Goal: Task Accomplishment & Management: Use online tool/utility

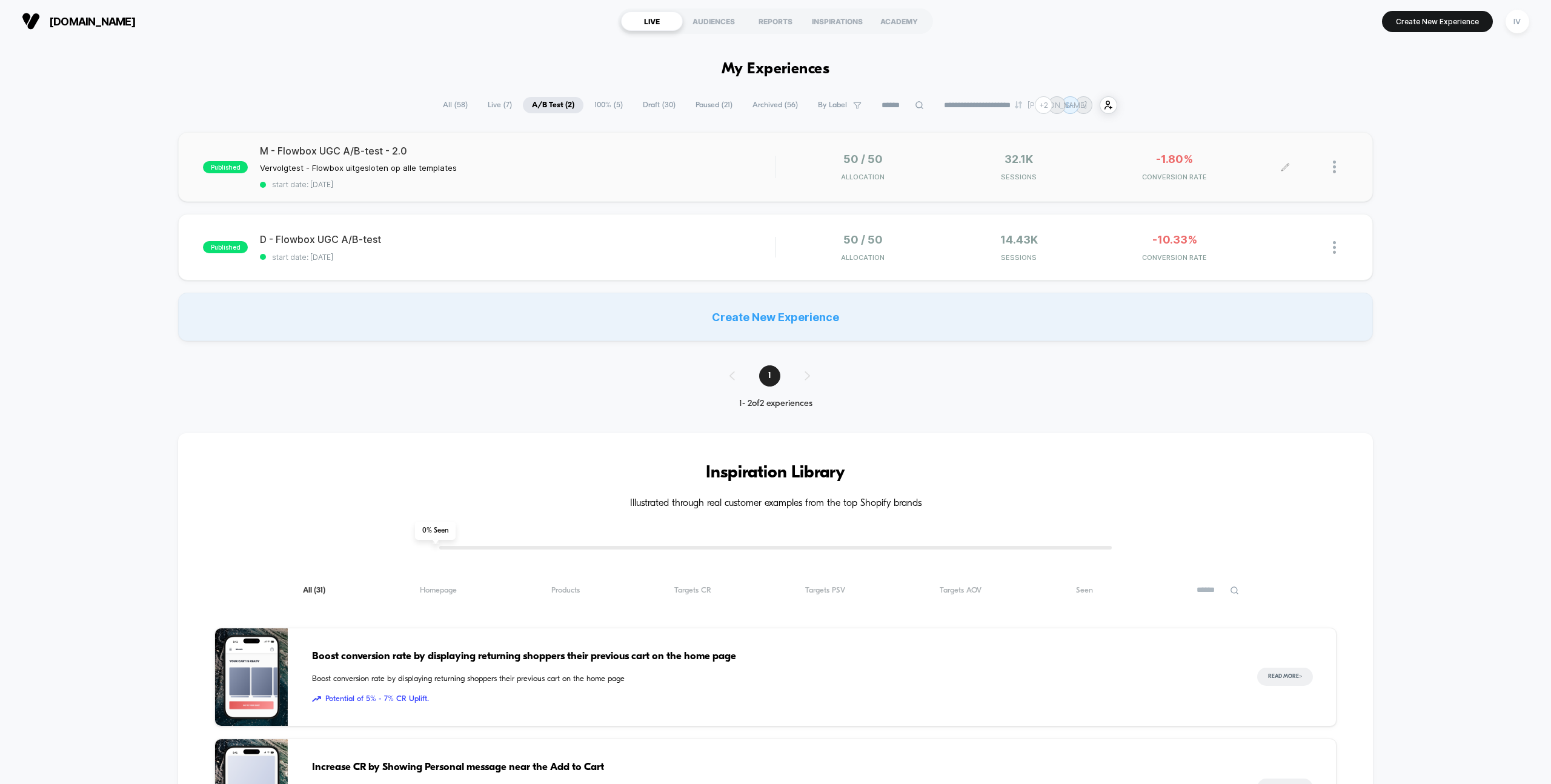
click at [1336, 169] on div at bounding box center [1340, 166] width 15 height 28
click at [1250, 132] on div "Duplicate" at bounding box center [1272, 125] width 109 height 27
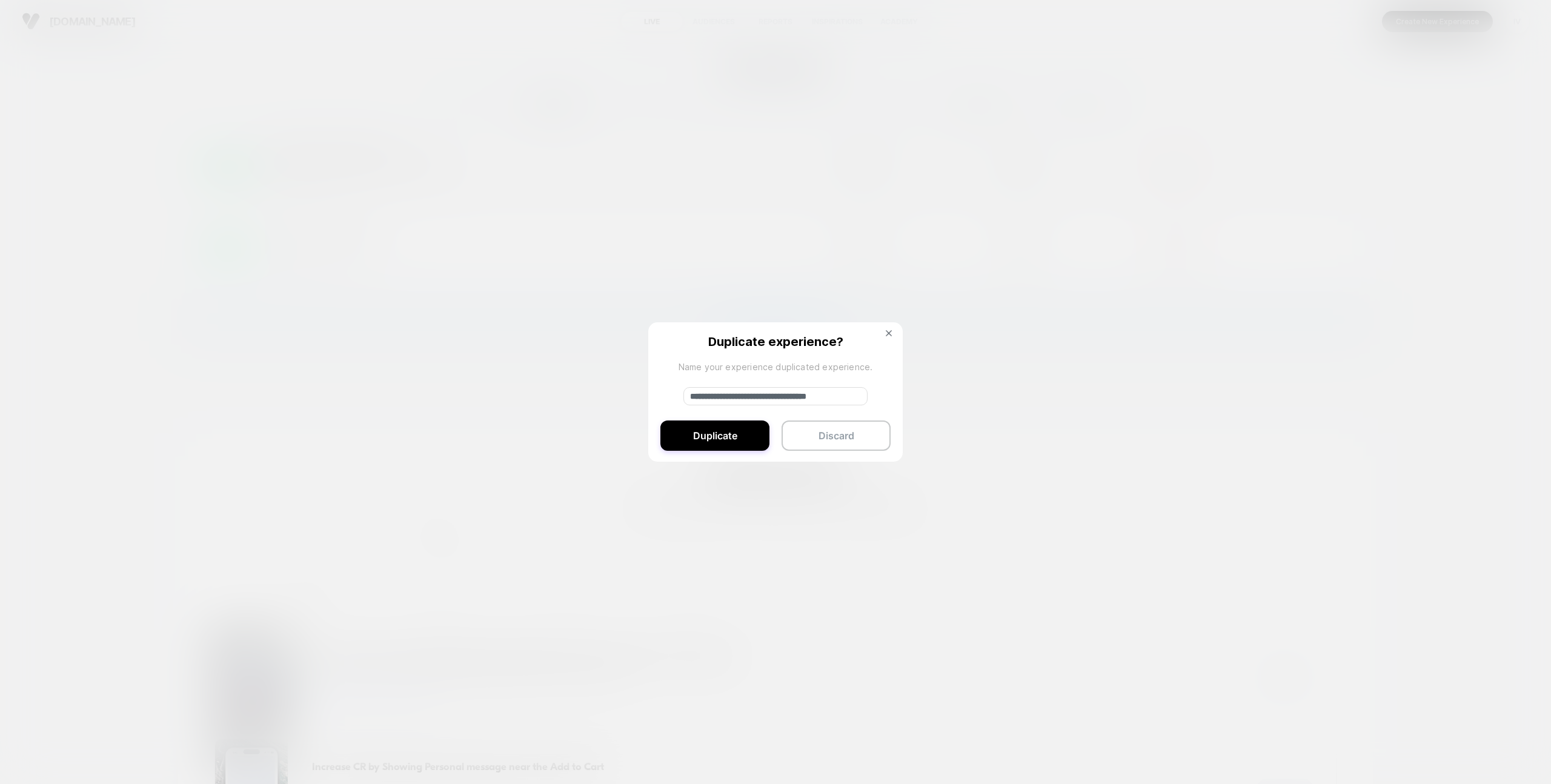
drag, startPoint x: 735, startPoint y: 394, endPoint x: 654, endPoint y: 394, distance: 81.0
click at [654, 394] on div "**********" at bounding box center [775, 392] width 254 height 141
type input "**********"
click at [728, 439] on button "Duplicate" at bounding box center [715, 436] width 109 height 30
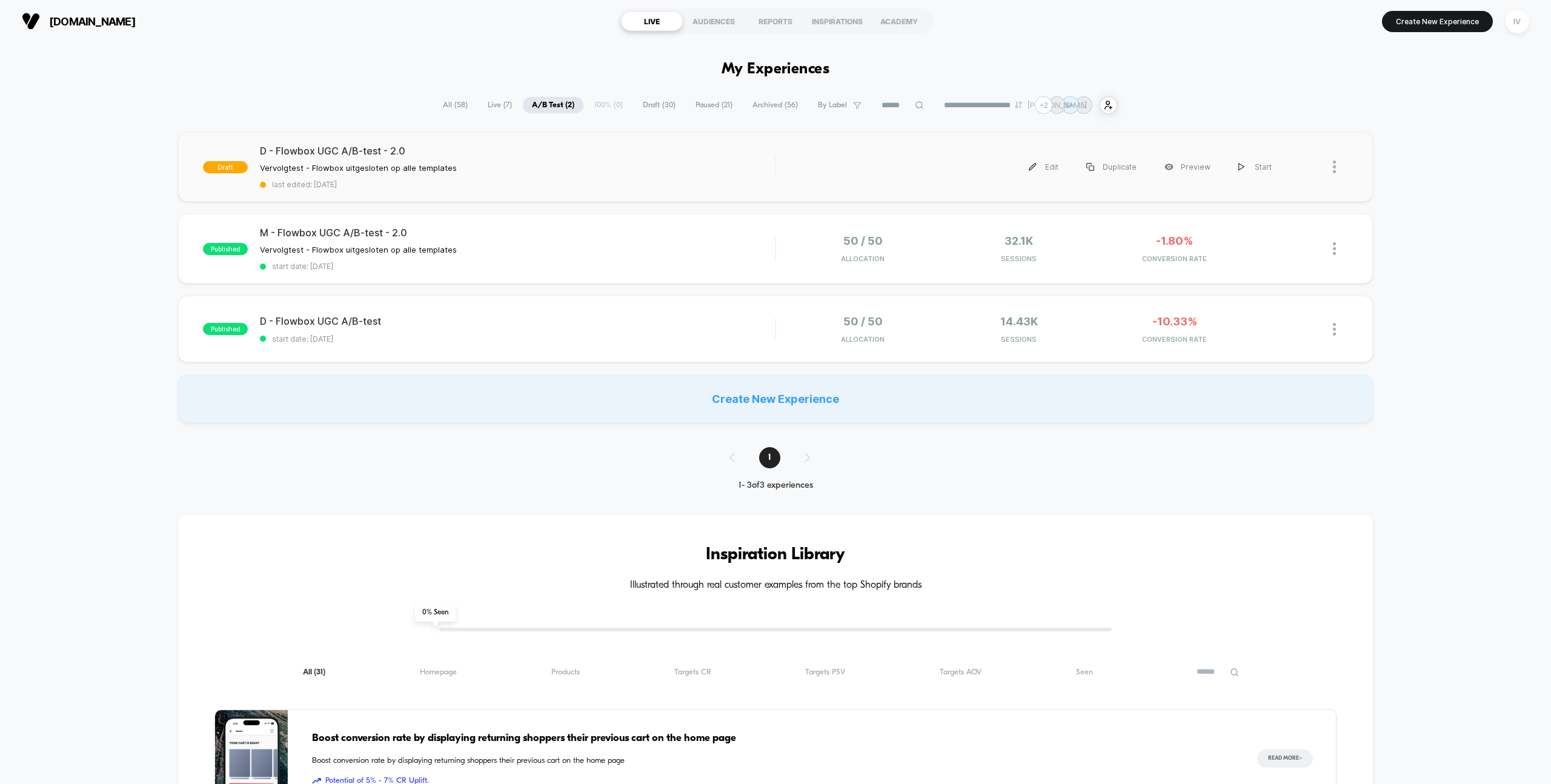
click at [728, 193] on div "draft D - Flowbox UGC A/B-test - 2.0 Vervolgtest - Flowbox uitgesloten op alle …" at bounding box center [776, 166] width 1194 height 69
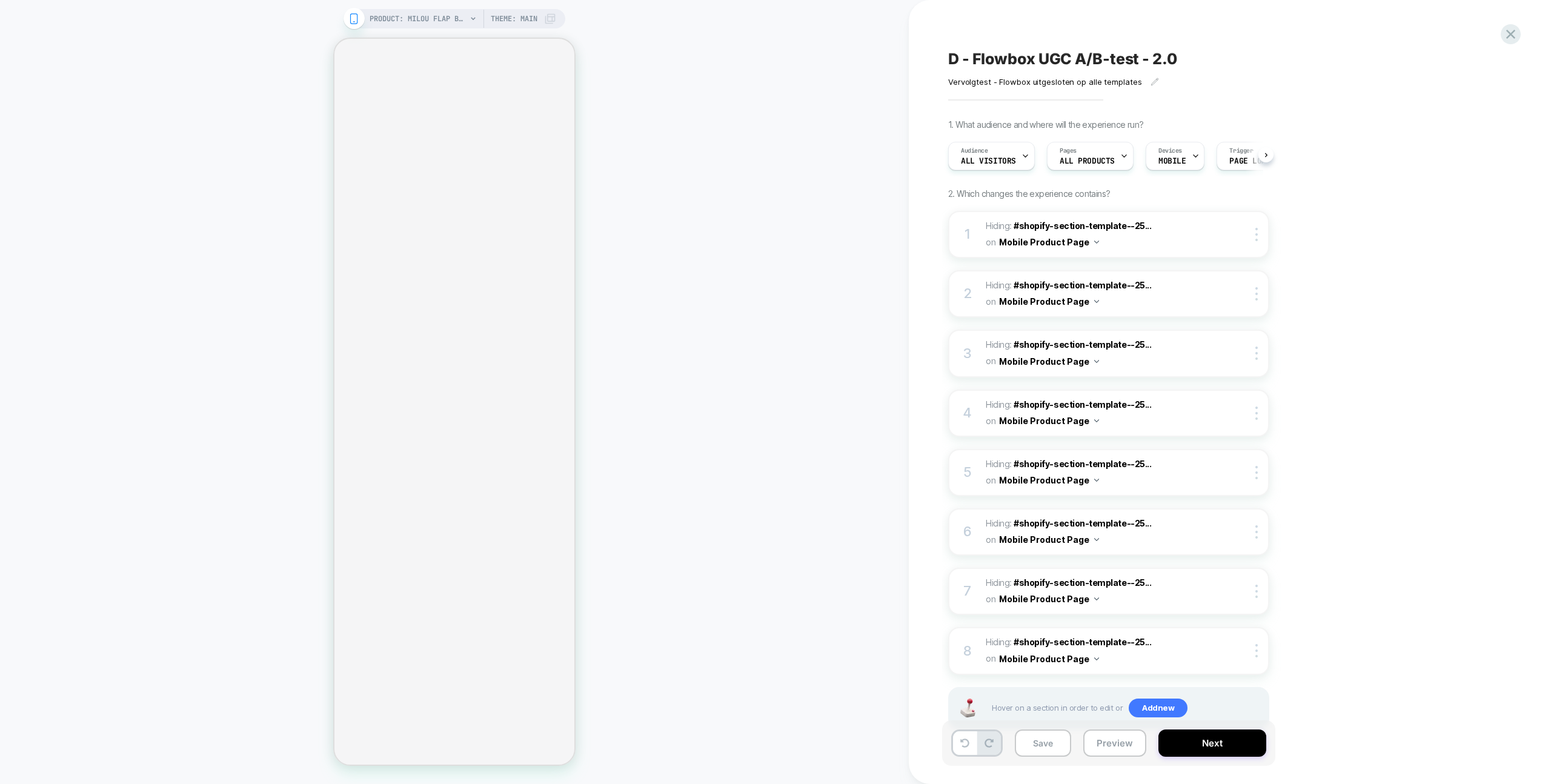
scroll to position [0, 1]
click at [1193, 155] on icon at bounding box center [1195, 157] width 4 height 3
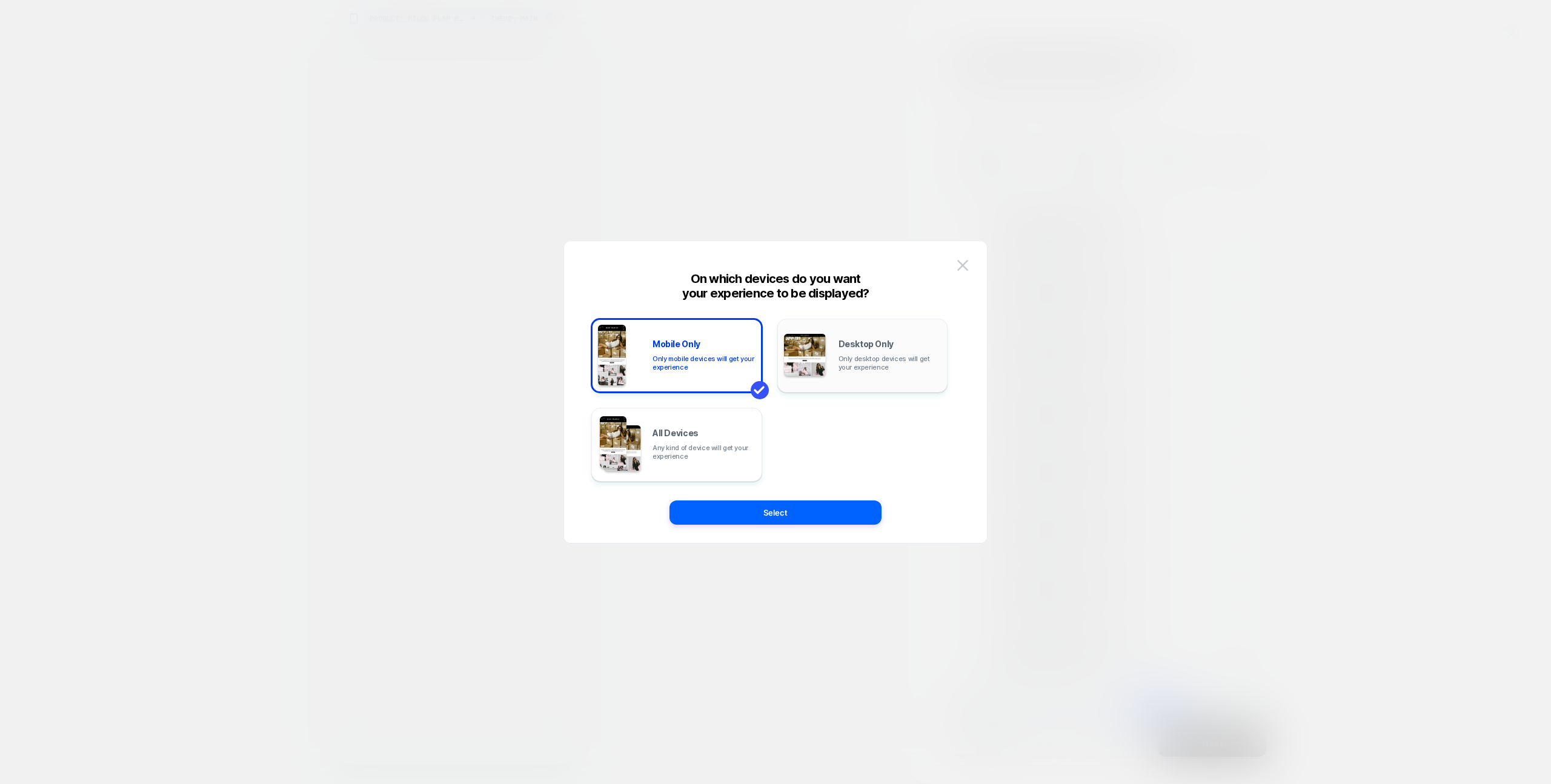
click at [824, 351] on img at bounding box center [805, 354] width 42 height 42
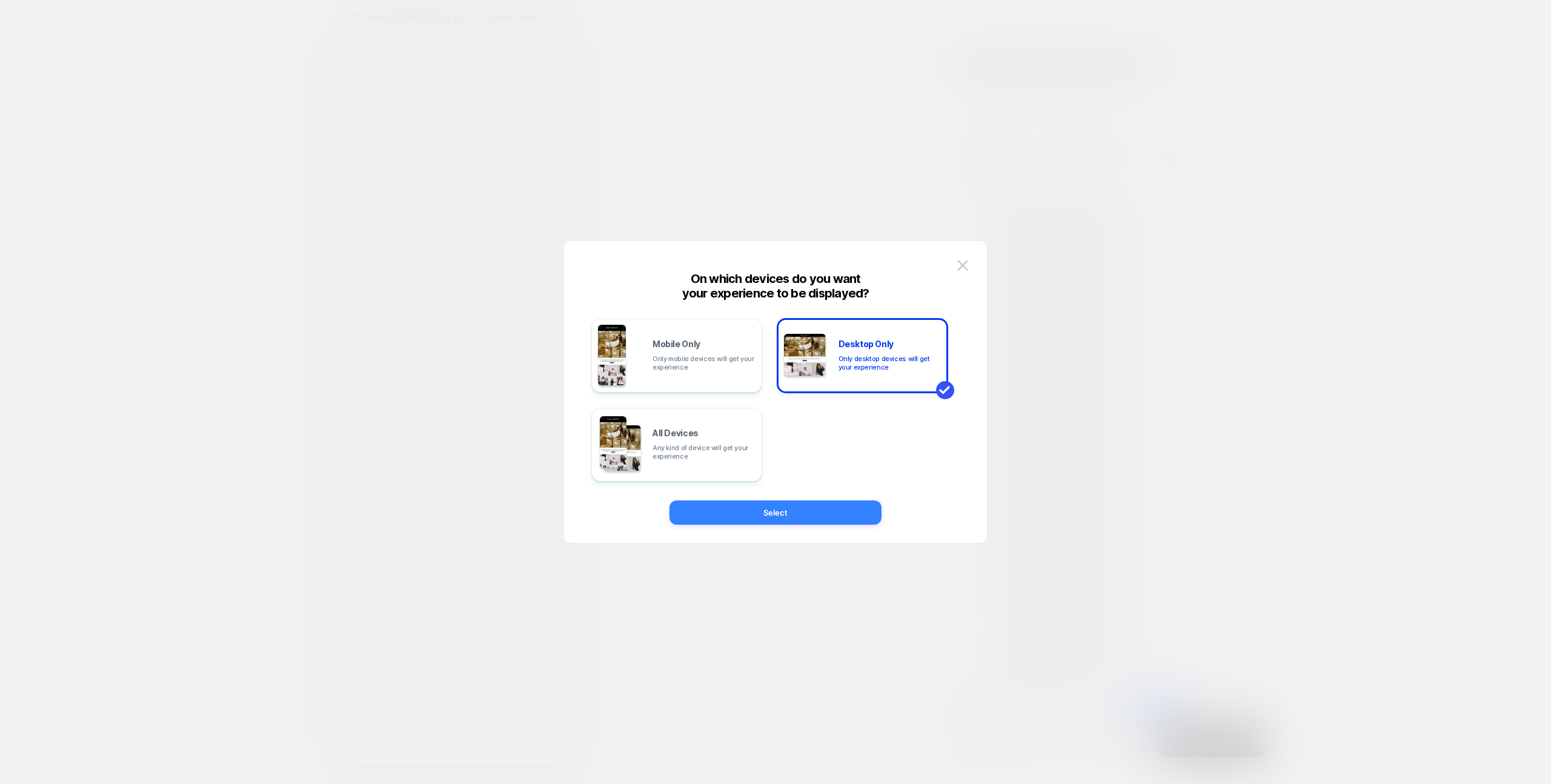
click at [825, 511] on button "Select" at bounding box center [776, 513] width 212 height 24
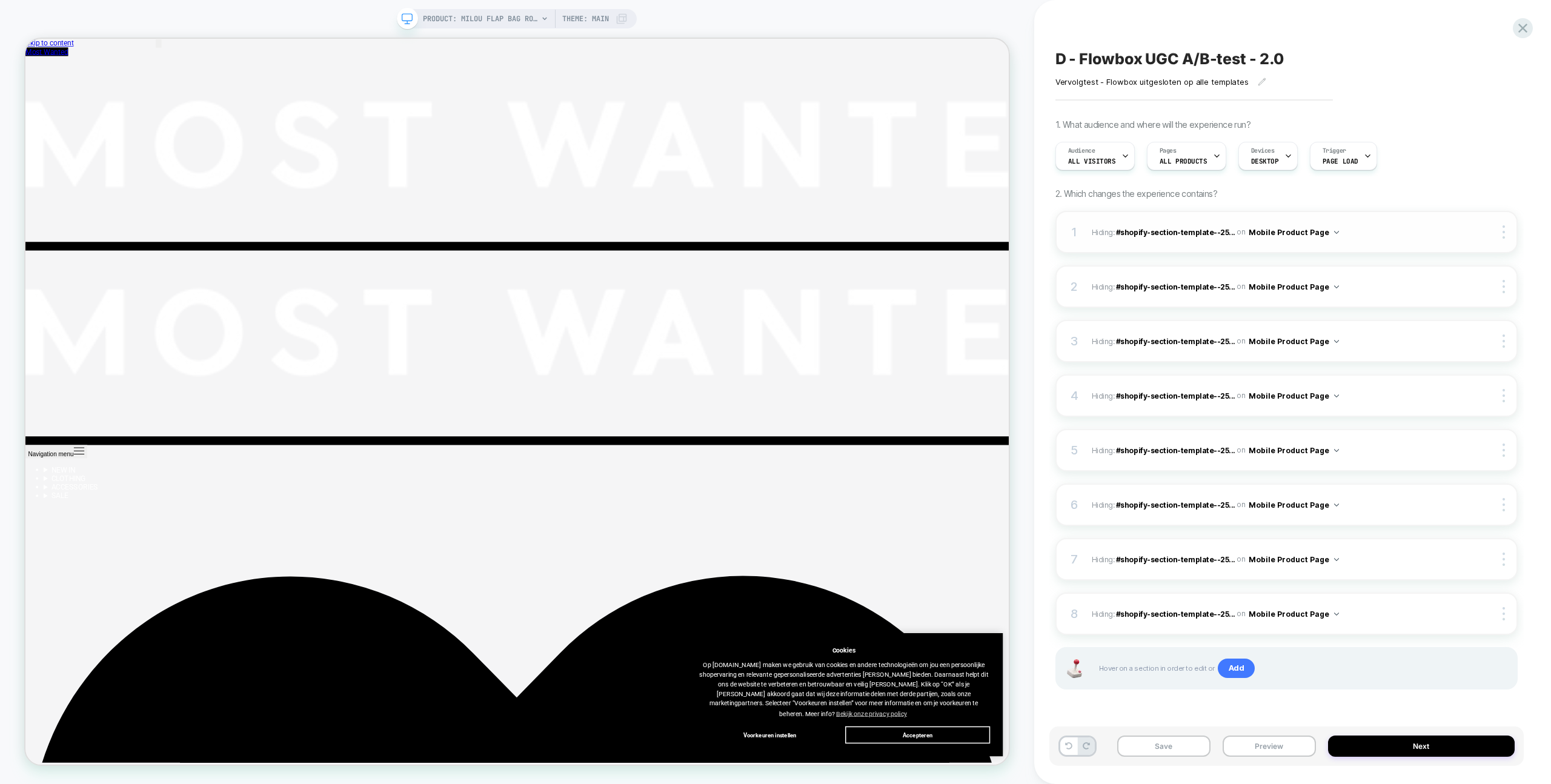
click at [1299, 231] on button "Mobile Product Page" at bounding box center [1293, 232] width 90 height 15
click at [1504, 232] on img at bounding box center [1504, 232] width 3 height 13
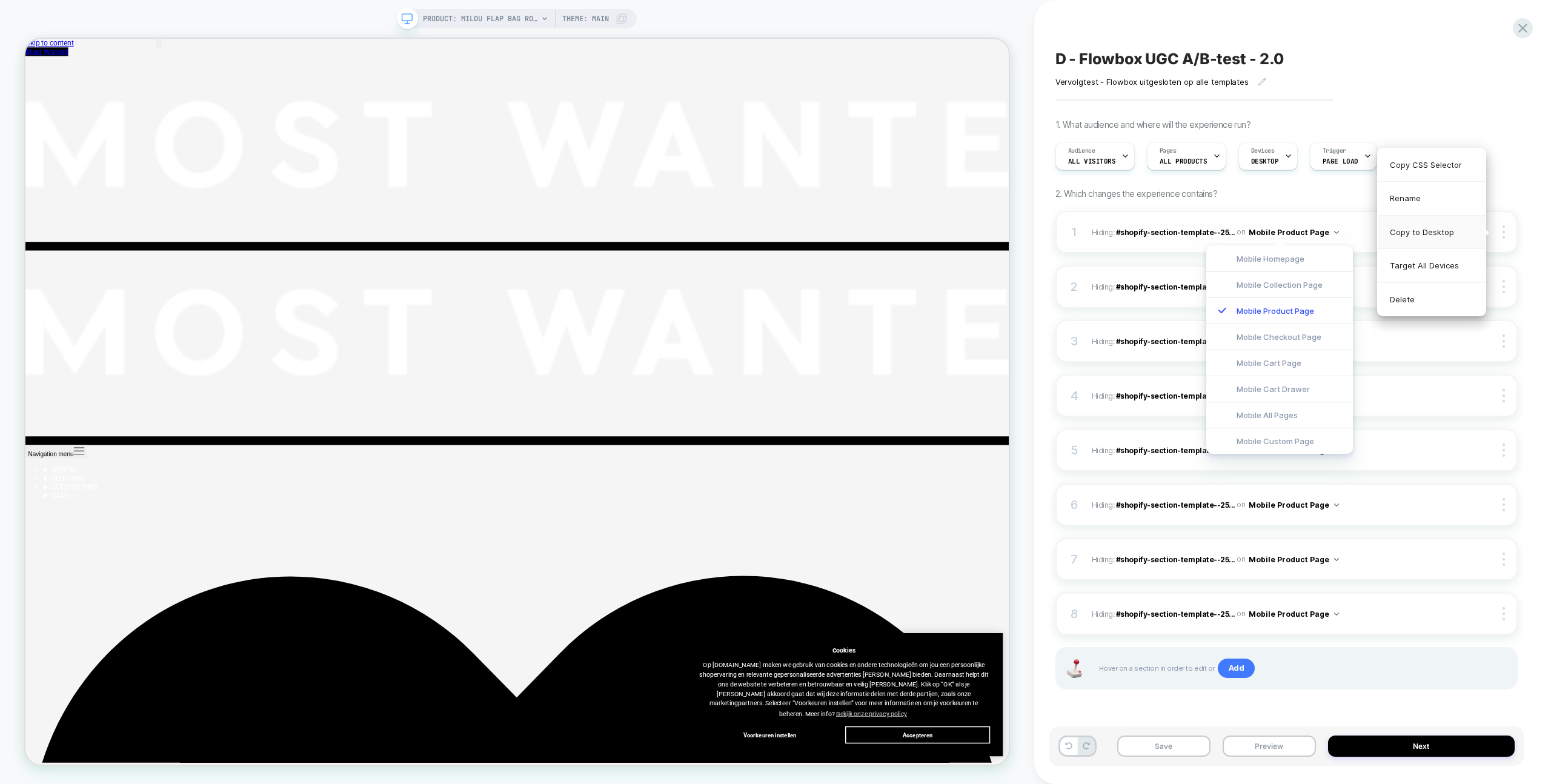
click at [1459, 232] on div "Copy to Desktop" at bounding box center [1431, 232] width 108 height 33
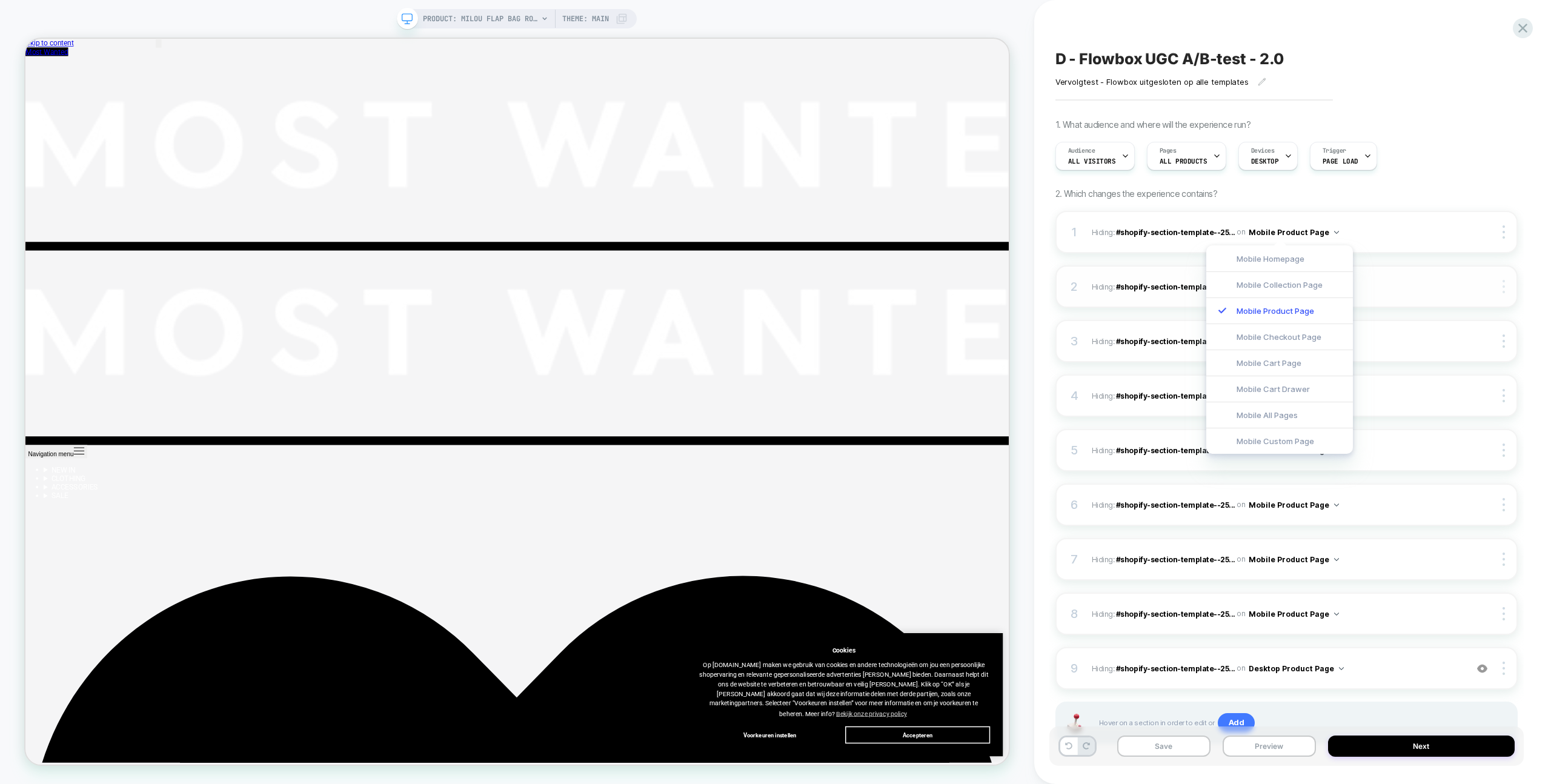
click at [1504, 289] on img at bounding box center [1504, 287] width 3 height 13
click at [1431, 289] on div "Copy to Desktop" at bounding box center [1431, 287] width 108 height 33
click at [1505, 340] on div at bounding box center [1505, 341] width 23 height 13
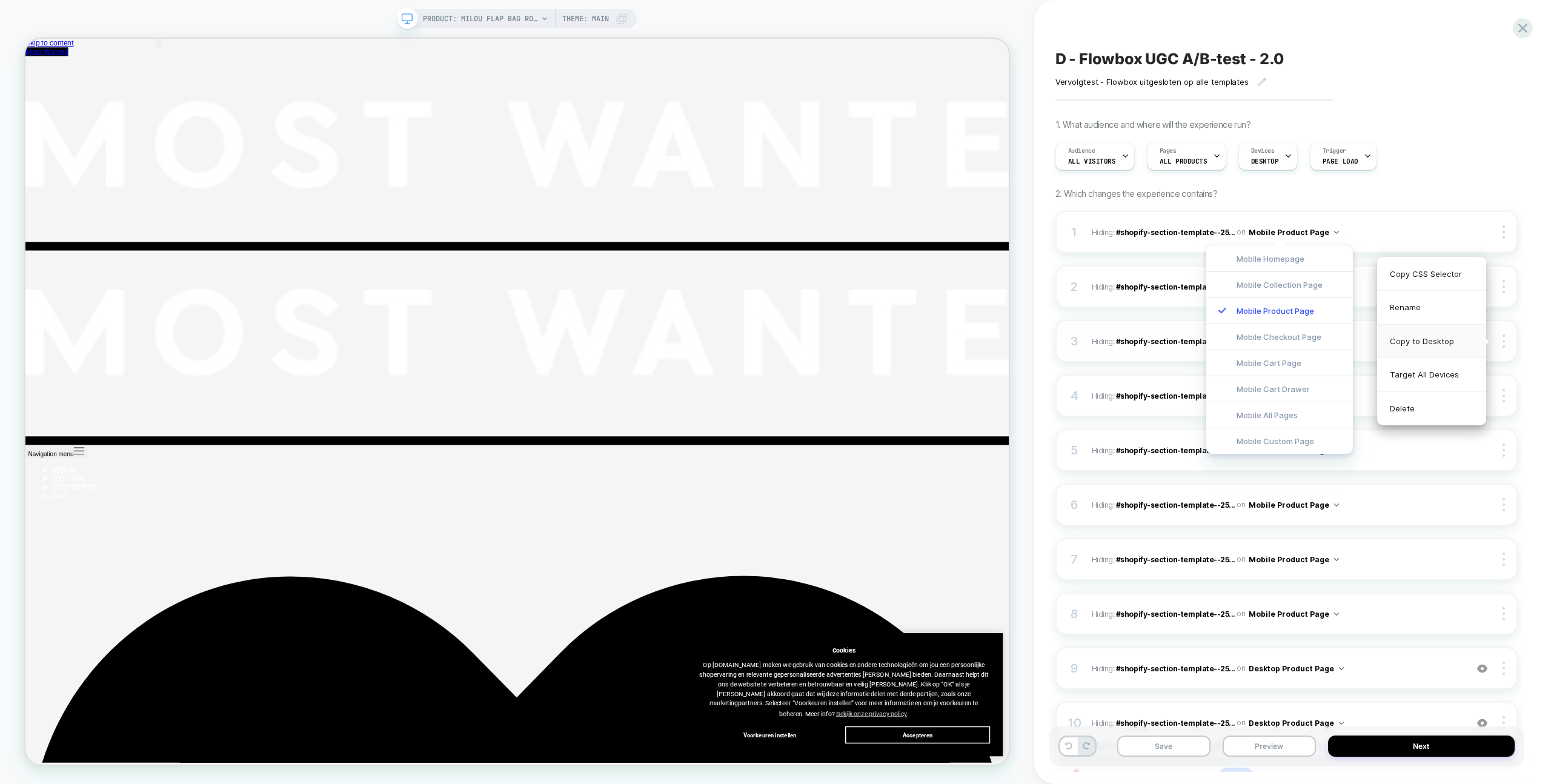
click at [1429, 333] on div "Copy to Desktop" at bounding box center [1431, 341] width 108 height 33
click at [1505, 392] on div at bounding box center [1505, 396] width 23 height 13
click at [1443, 399] on div "Copy to Desktop" at bounding box center [1431, 396] width 108 height 33
click at [1505, 456] on div at bounding box center [1505, 450] width 23 height 13
click at [1423, 451] on div "Copy to Desktop" at bounding box center [1431, 450] width 108 height 33
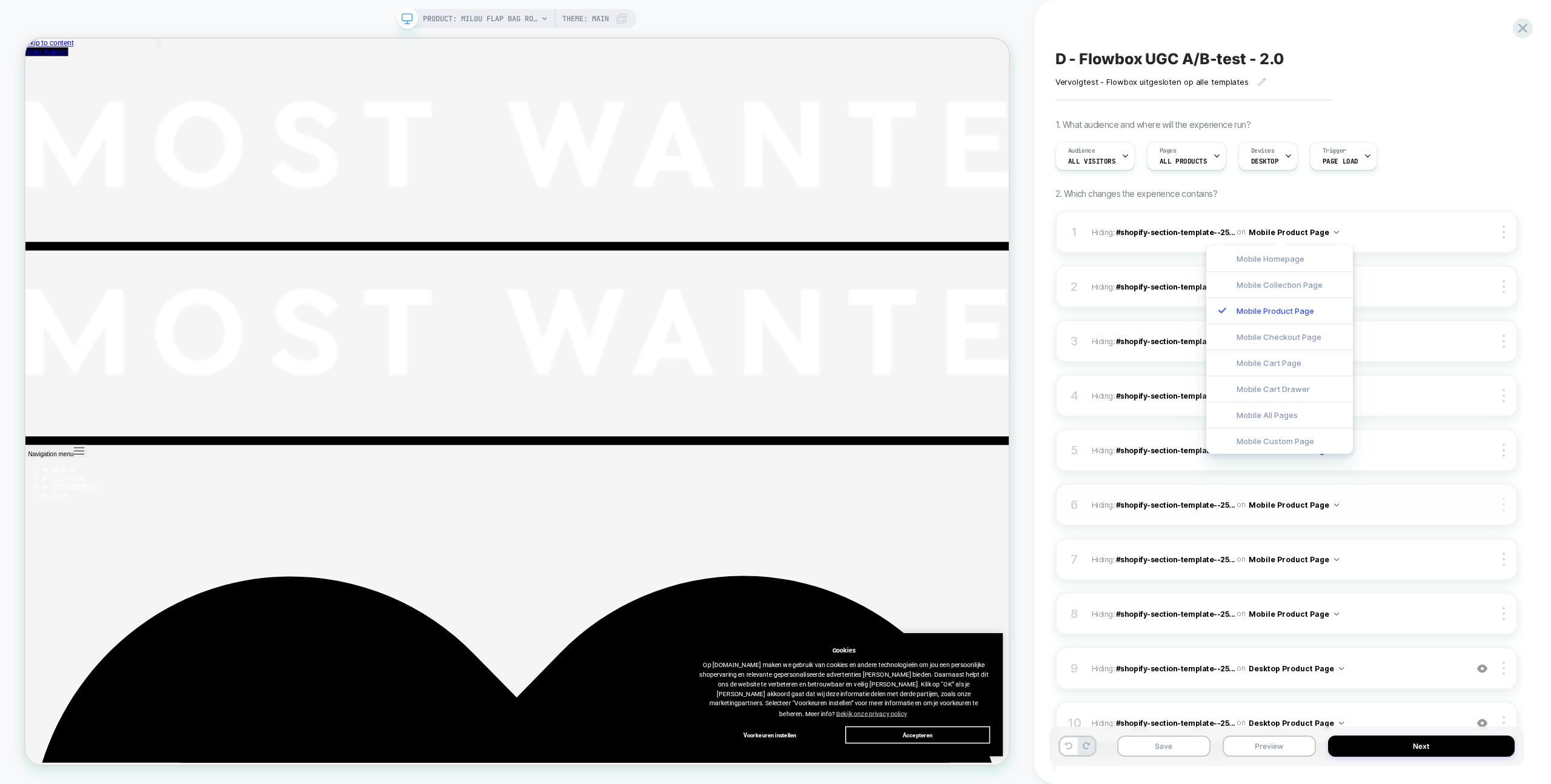
click at [1501, 501] on div at bounding box center [1505, 505] width 23 height 13
click at [1435, 501] on div "Copy to Desktop" at bounding box center [1431, 505] width 108 height 33
click at [1504, 559] on img at bounding box center [1504, 559] width 3 height 13
click at [1450, 565] on div "Copy to Desktop" at bounding box center [1431, 559] width 108 height 33
click at [1501, 606] on div "8 Hiding : #shopify-section-template--25... #shopify-section-template--25514467…" at bounding box center [1287, 614] width 462 height 42
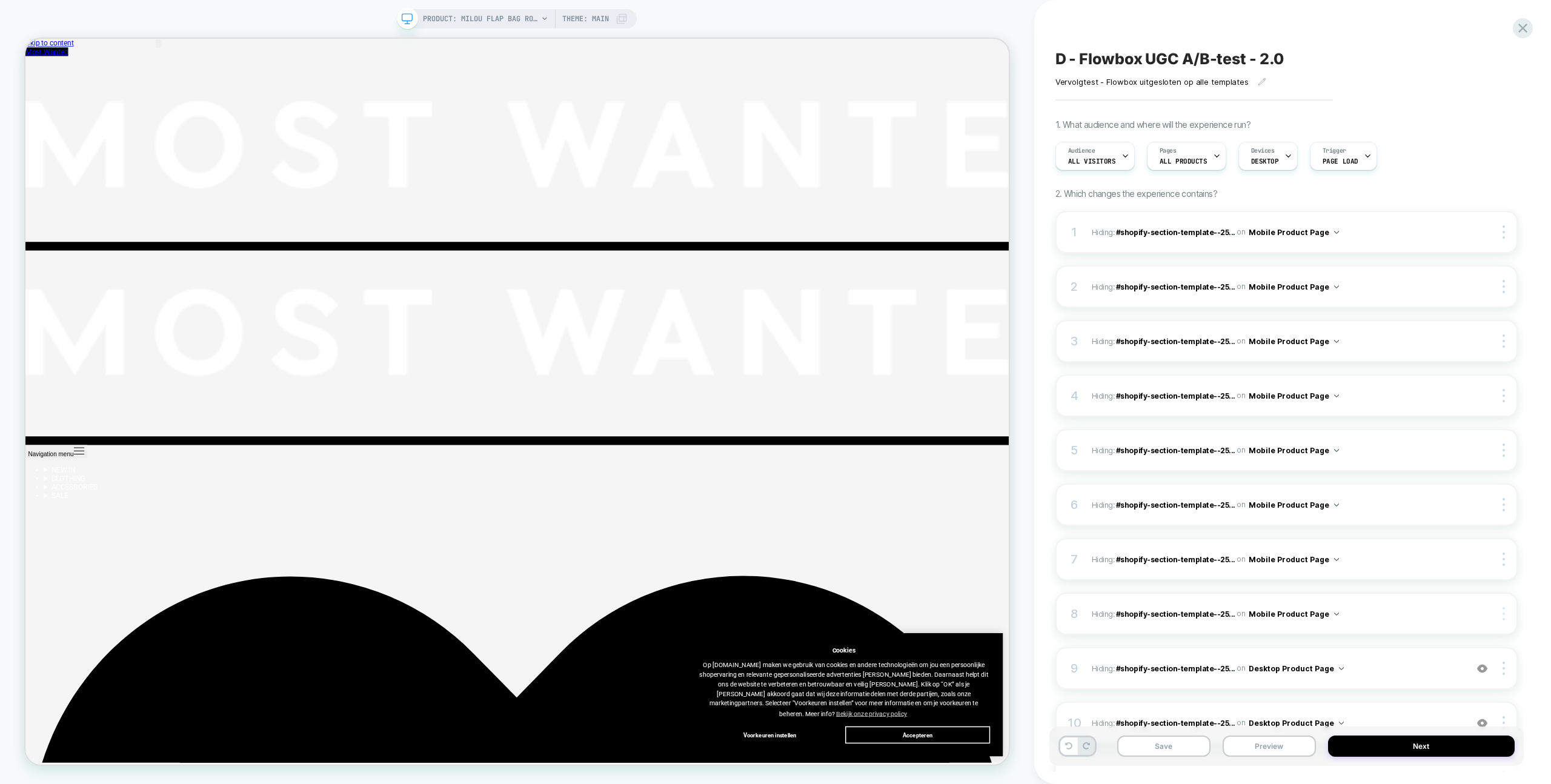
click at [1501, 612] on div at bounding box center [1505, 614] width 23 height 13
click at [1442, 608] on div "Copy to Desktop" at bounding box center [1431, 614] width 108 height 33
click at [1498, 238] on div at bounding box center [1505, 232] width 23 height 13
click at [1437, 303] on div "Delete" at bounding box center [1431, 299] width 108 height 33
click at [1500, 235] on div at bounding box center [1505, 232] width 23 height 13
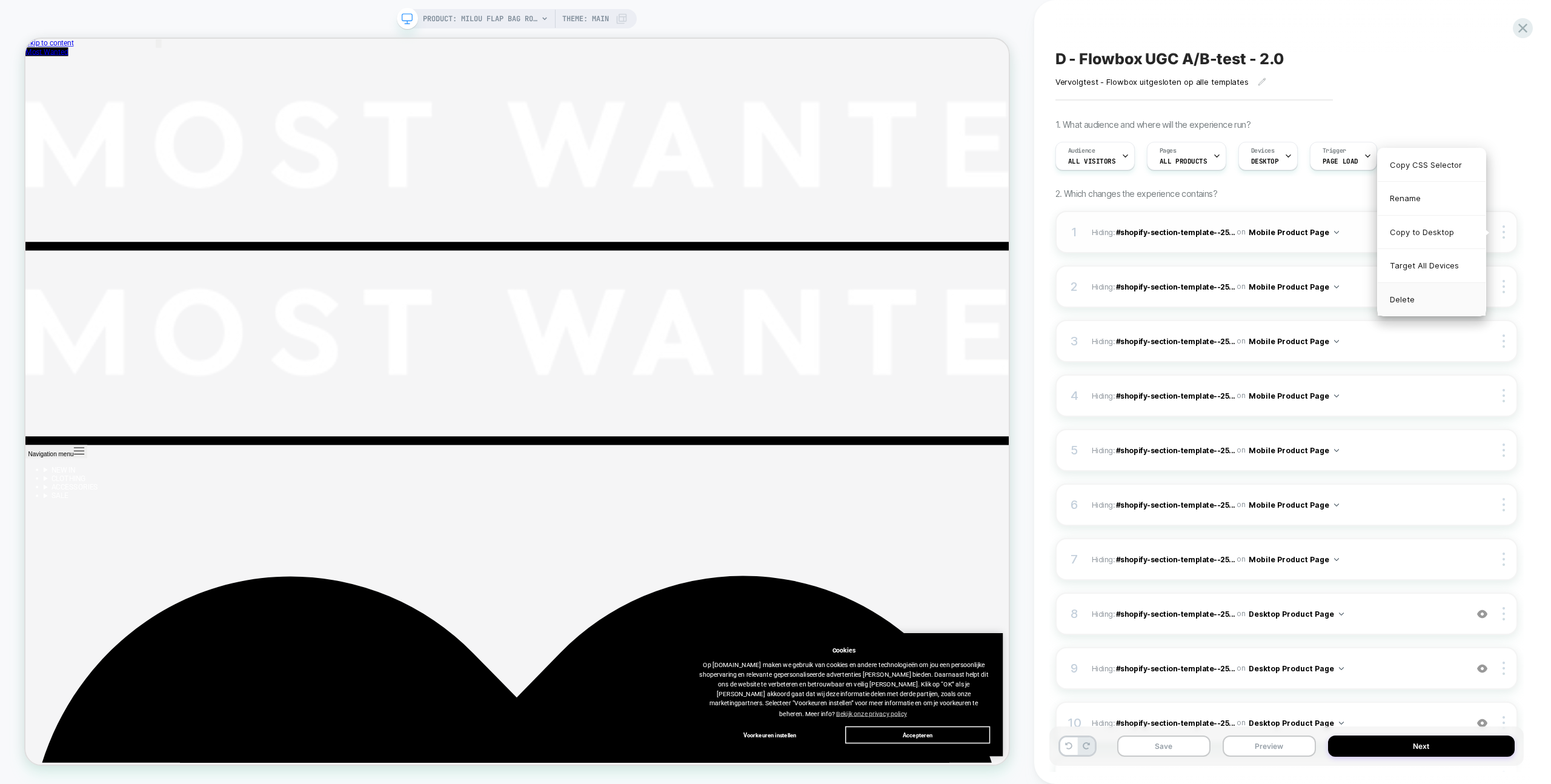
click at [1431, 304] on div "Delete" at bounding box center [1431, 299] width 108 height 33
click at [1504, 244] on div "1 Hiding : #shopify-section-template--25... #shopify-section-template--25514467…" at bounding box center [1287, 232] width 462 height 42
click at [1498, 240] on div "1 Hiding : #shopify-section-template--25... #shopify-section-template--25514467…" at bounding box center [1287, 232] width 462 height 42
click at [1504, 233] on img at bounding box center [1504, 232] width 3 height 13
click at [1444, 298] on div "Delete" at bounding box center [1431, 299] width 108 height 33
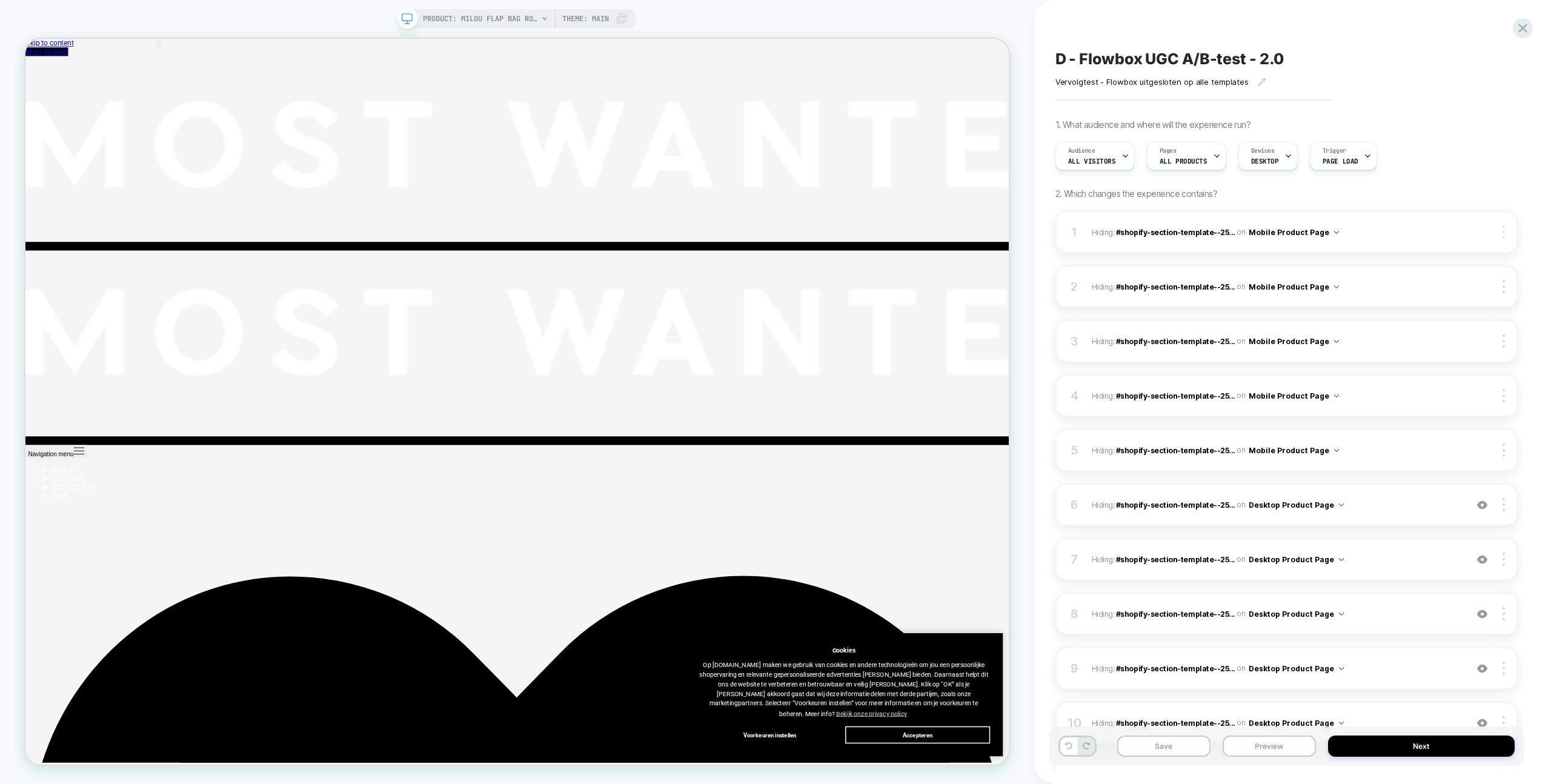
click at [1506, 231] on div at bounding box center [1505, 232] width 23 height 13
click at [1402, 294] on div "Delete" at bounding box center [1431, 299] width 108 height 33
click at [1503, 235] on img at bounding box center [1504, 232] width 3 height 13
click at [1412, 298] on div "Delete" at bounding box center [1431, 299] width 108 height 33
click at [1505, 232] on div at bounding box center [1505, 232] width 23 height 13
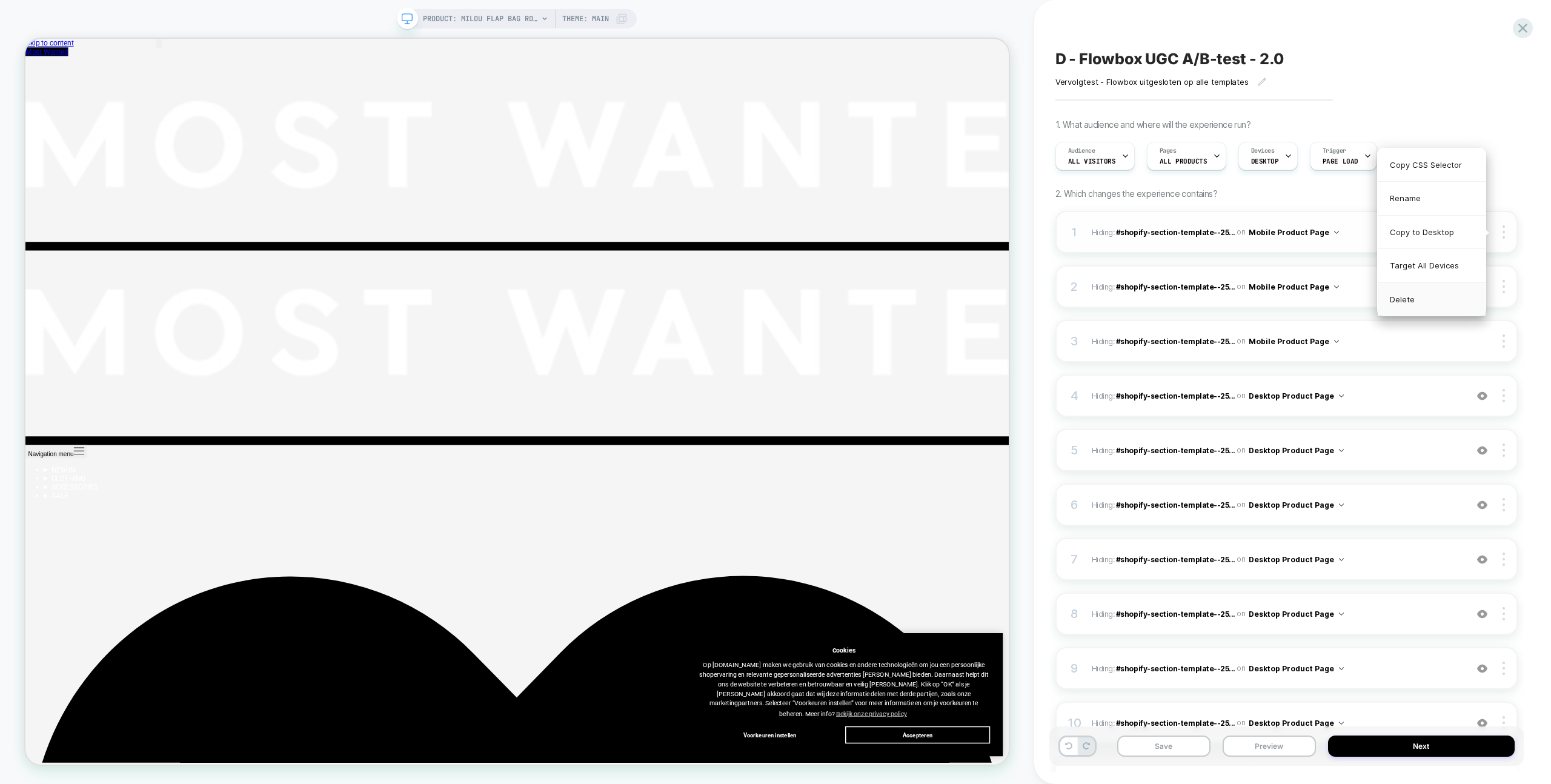
click at [1433, 297] on div "Delete" at bounding box center [1431, 299] width 108 height 33
click at [1505, 234] on div at bounding box center [1505, 232] width 23 height 13
click at [1415, 305] on div "Delete" at bounding box center [1431, 299] width 108 height 33
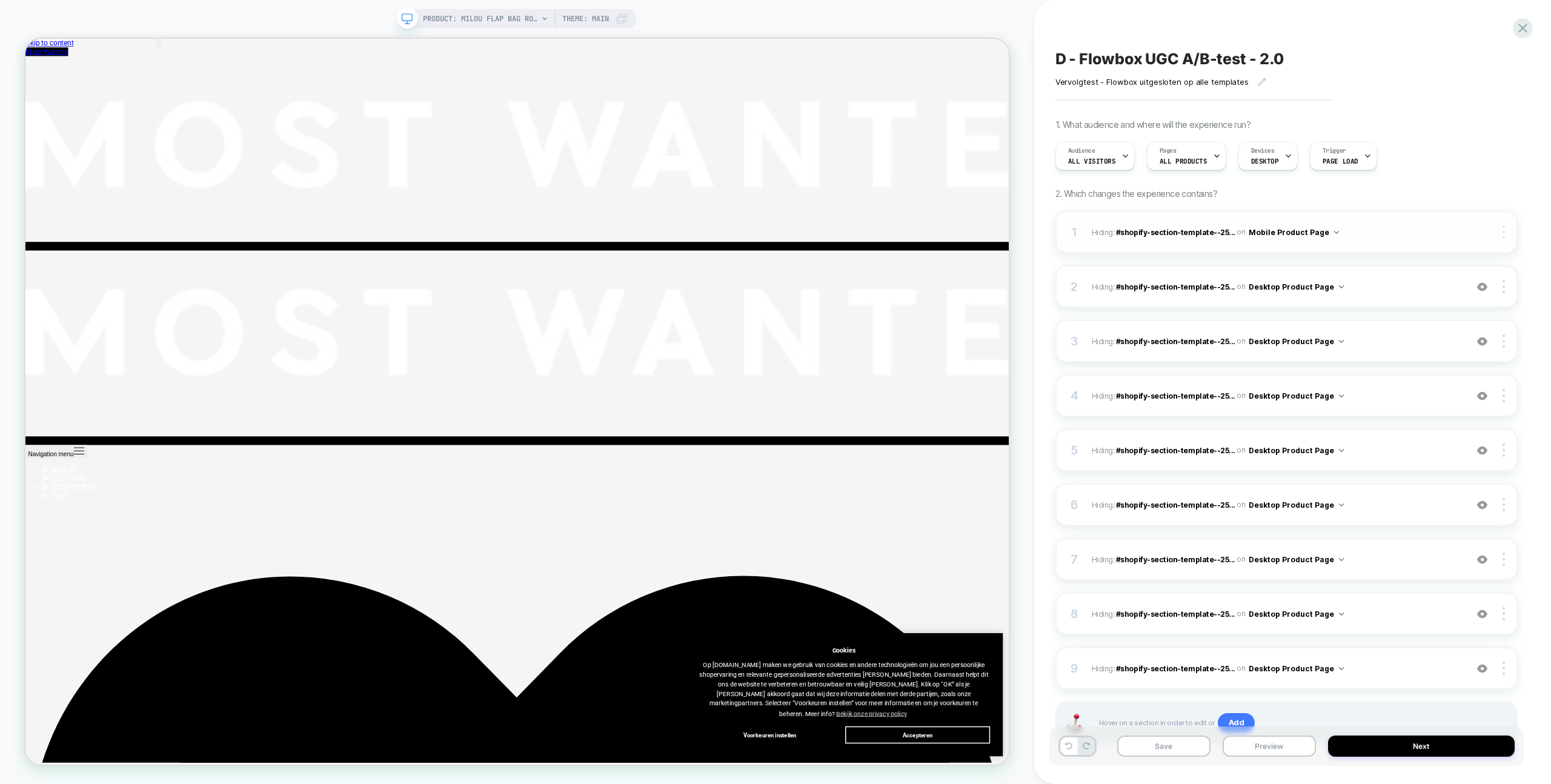
click at [1505, 238] on div at bounding box center [1505, 232] width 23 height 13
click at [1424, 297] on div "Delete" at bounding box center [1431, 299] width 108 height 33
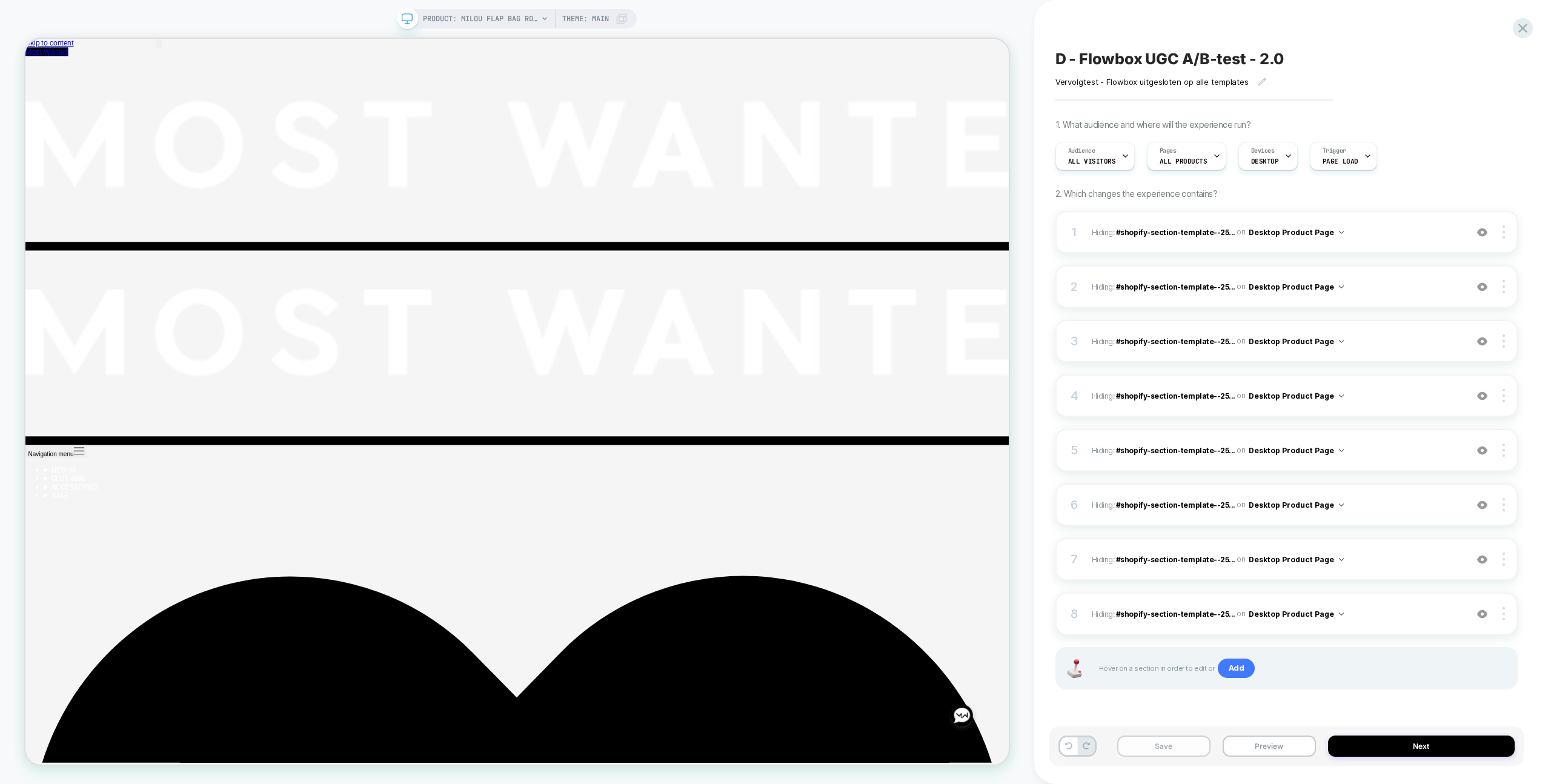
click at [1174, 750] on button "Save" at bounding box center [1163, 746] width 93 height 21
click at [487, 14] on span "PRODUCT: MILOU FLAP BAG ROZE [pink]" at bounding box center [480, 18] width 115 height 19
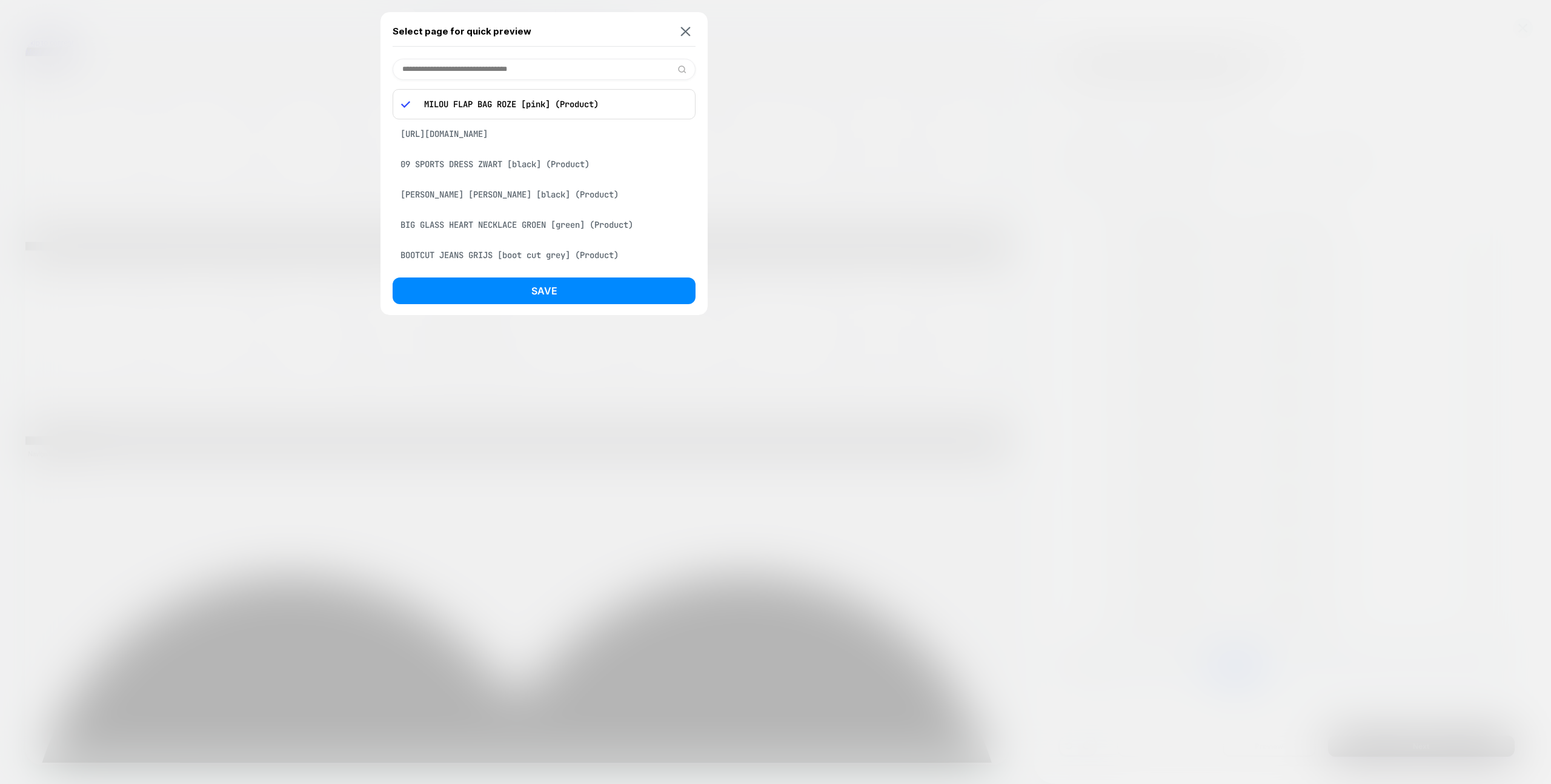
click at [497, 224] on div "BIG GLASS HEART NECKLACE GROEN [green] (Product)" at bounding box center [544, 225] width 303 height 23
click at [497, 282] on button "Save" at bounding box center [544, 291] width 303 height 26
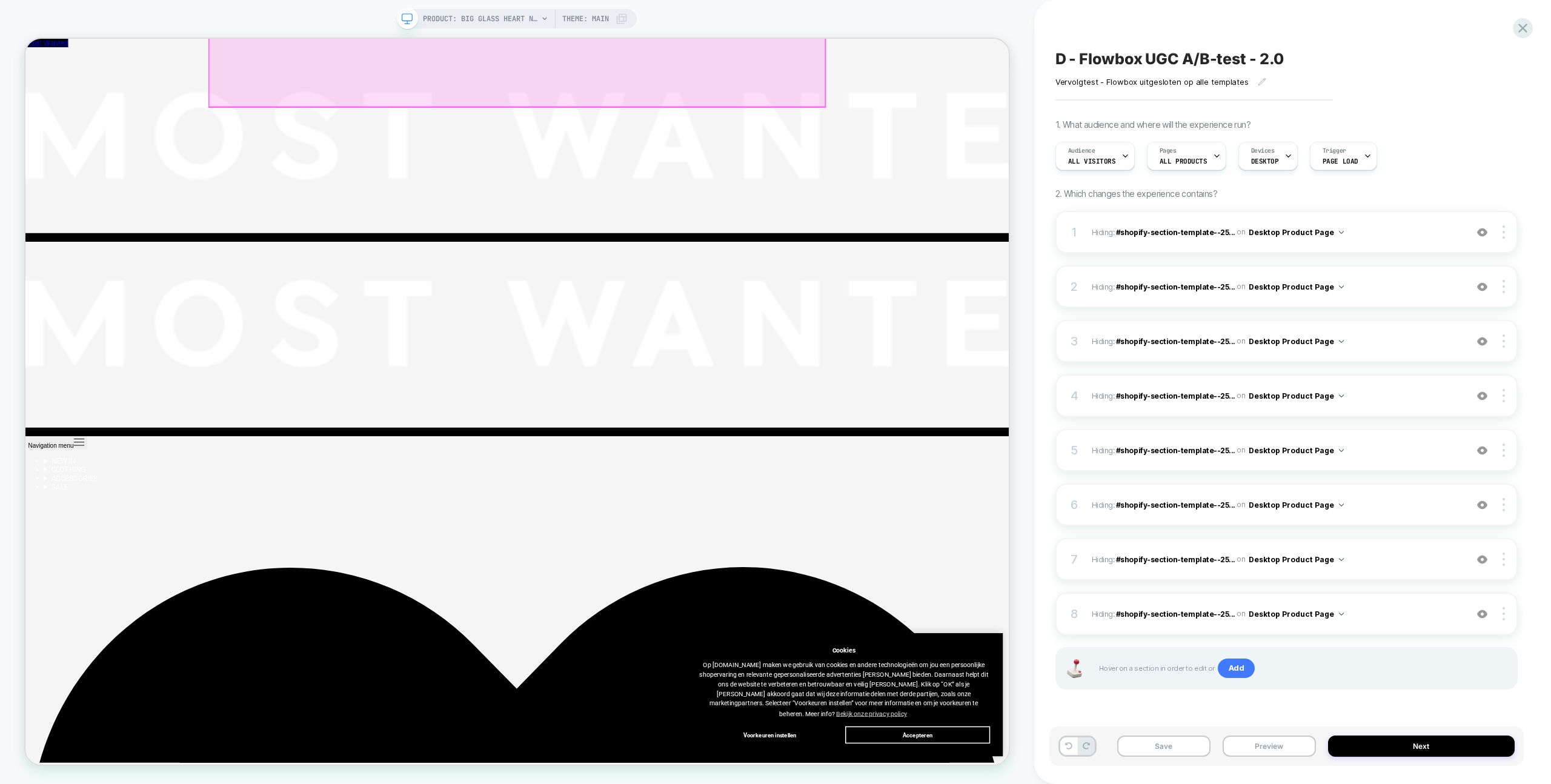
scroll to position [1795, 0]
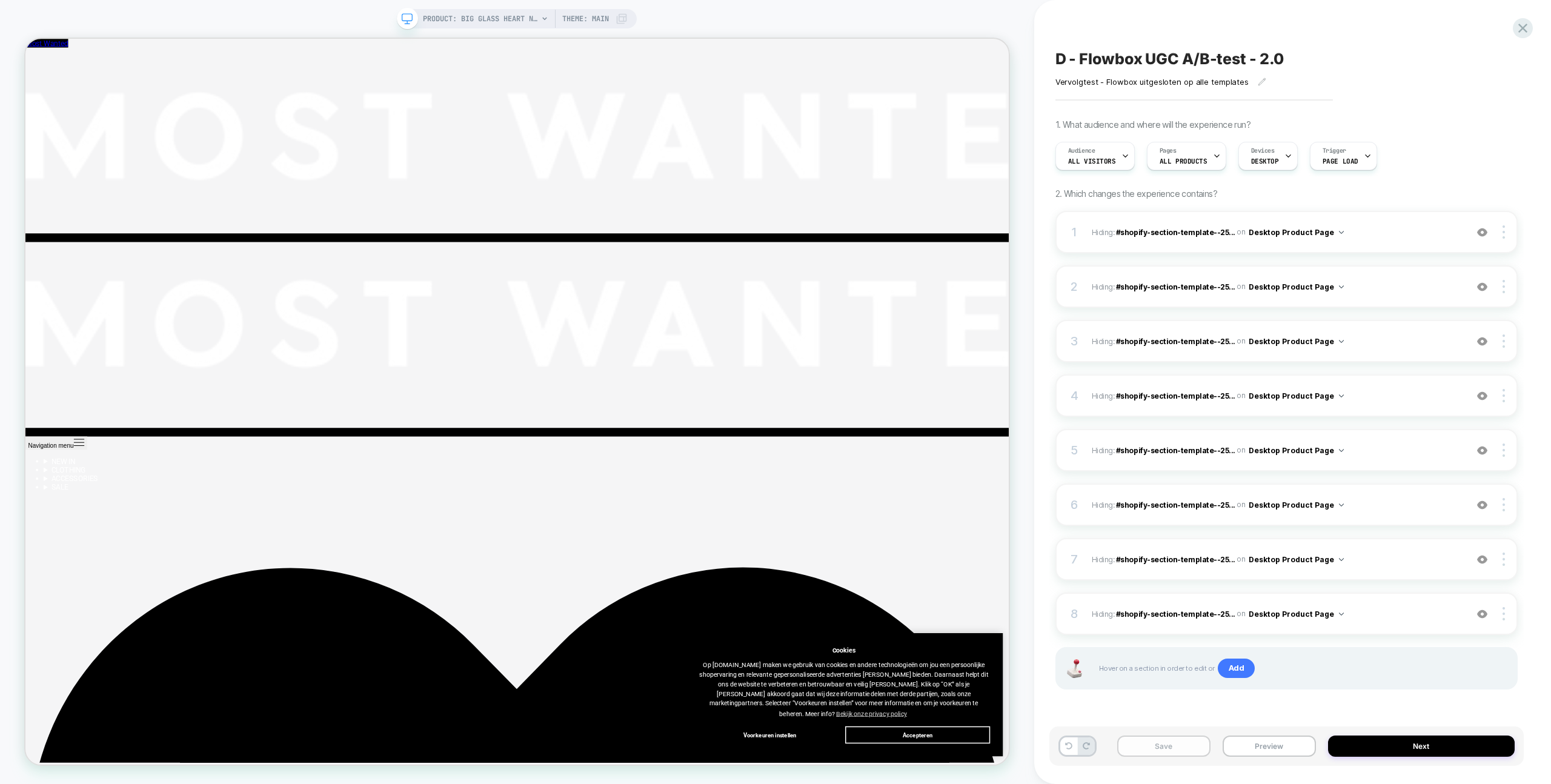
click at [1148, 750] on button "Save" at bounding box center [1163, 746] width 93 height 21
click at [1418, 746] on button "Next" at bounding box center [1422, 746] width 186 height 21
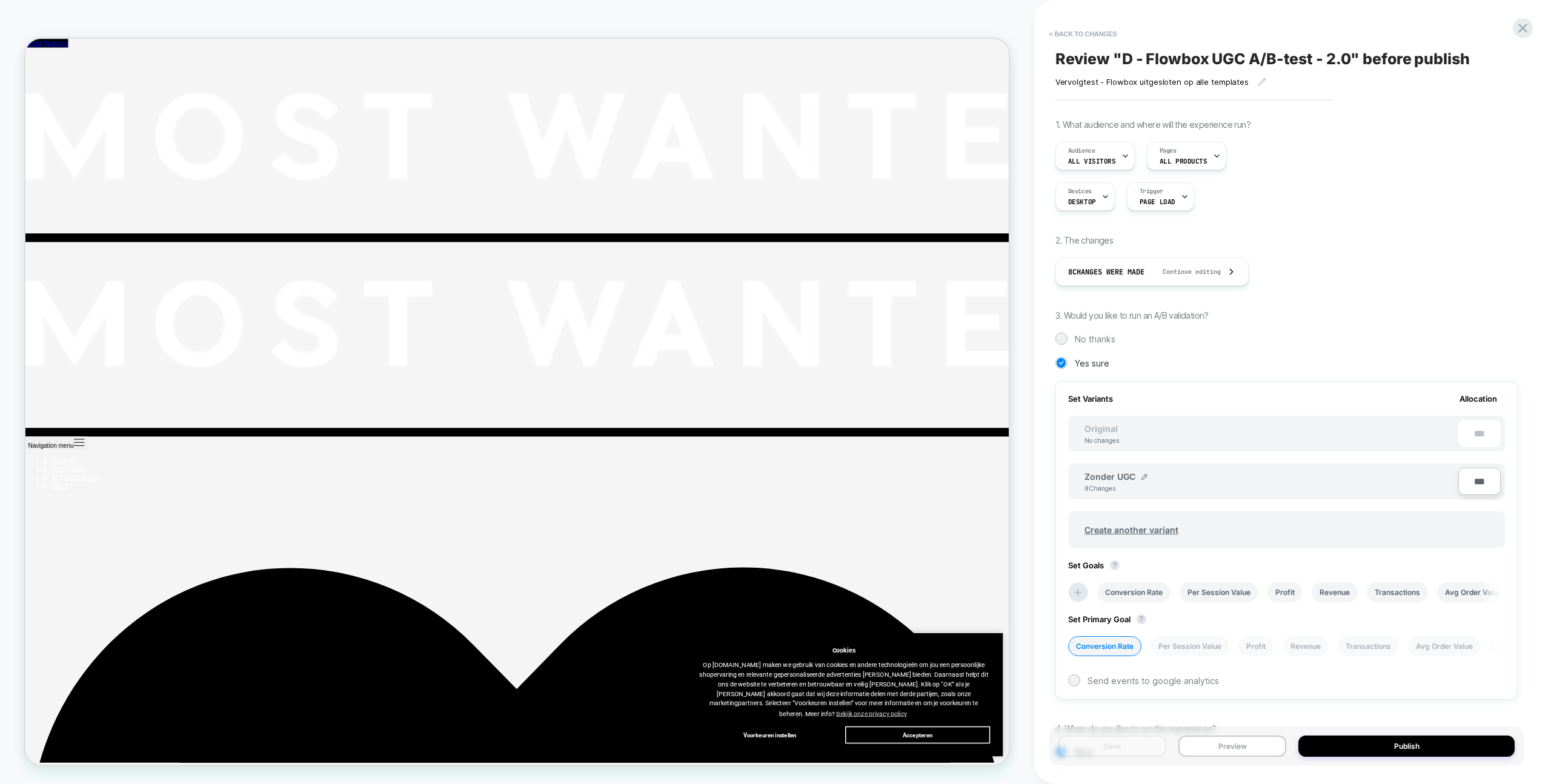
scroll to position [77, 0]
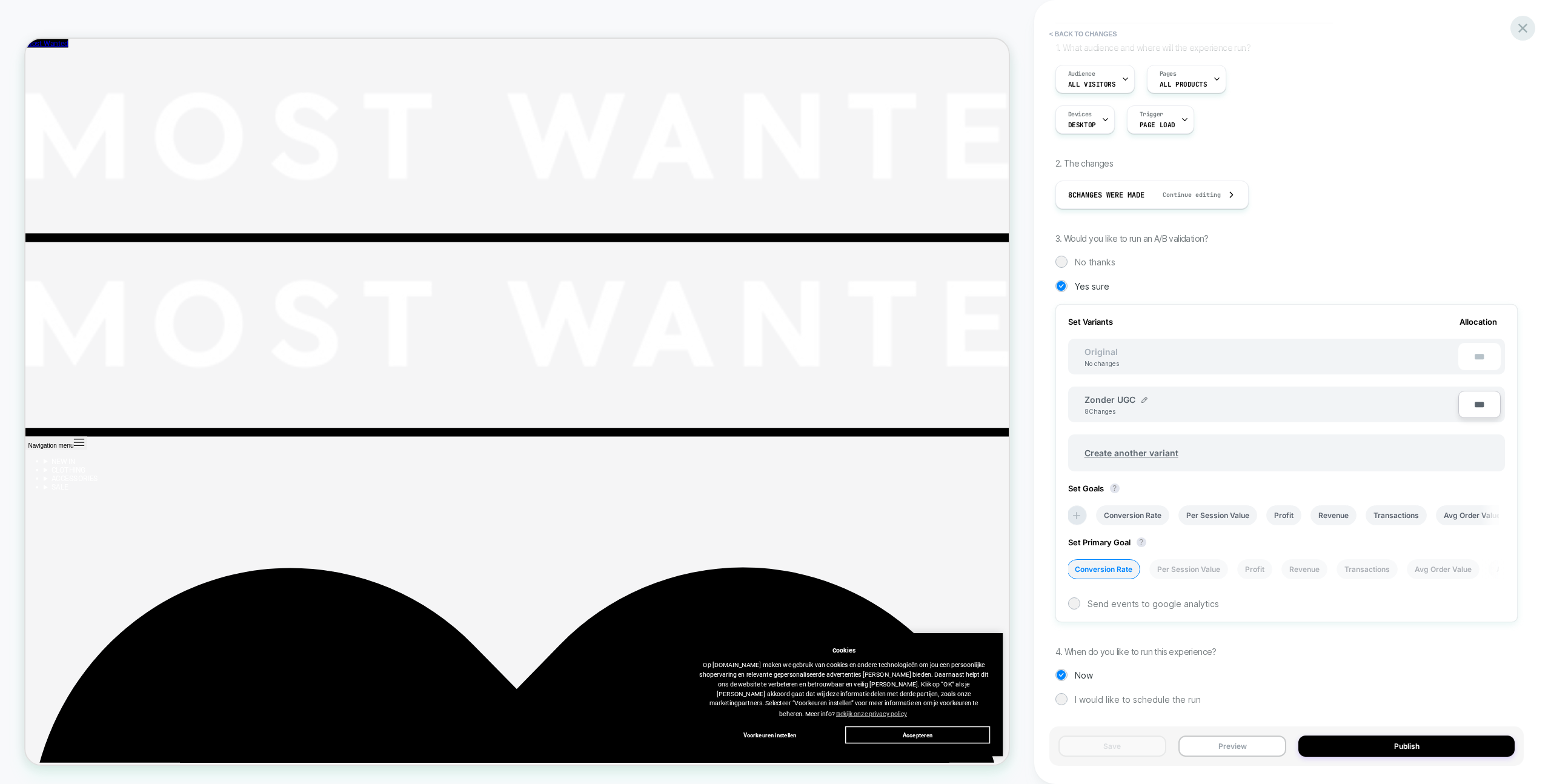
click at [1521, 34] on icon at bounding box center [1523, 28] width 17 height 17
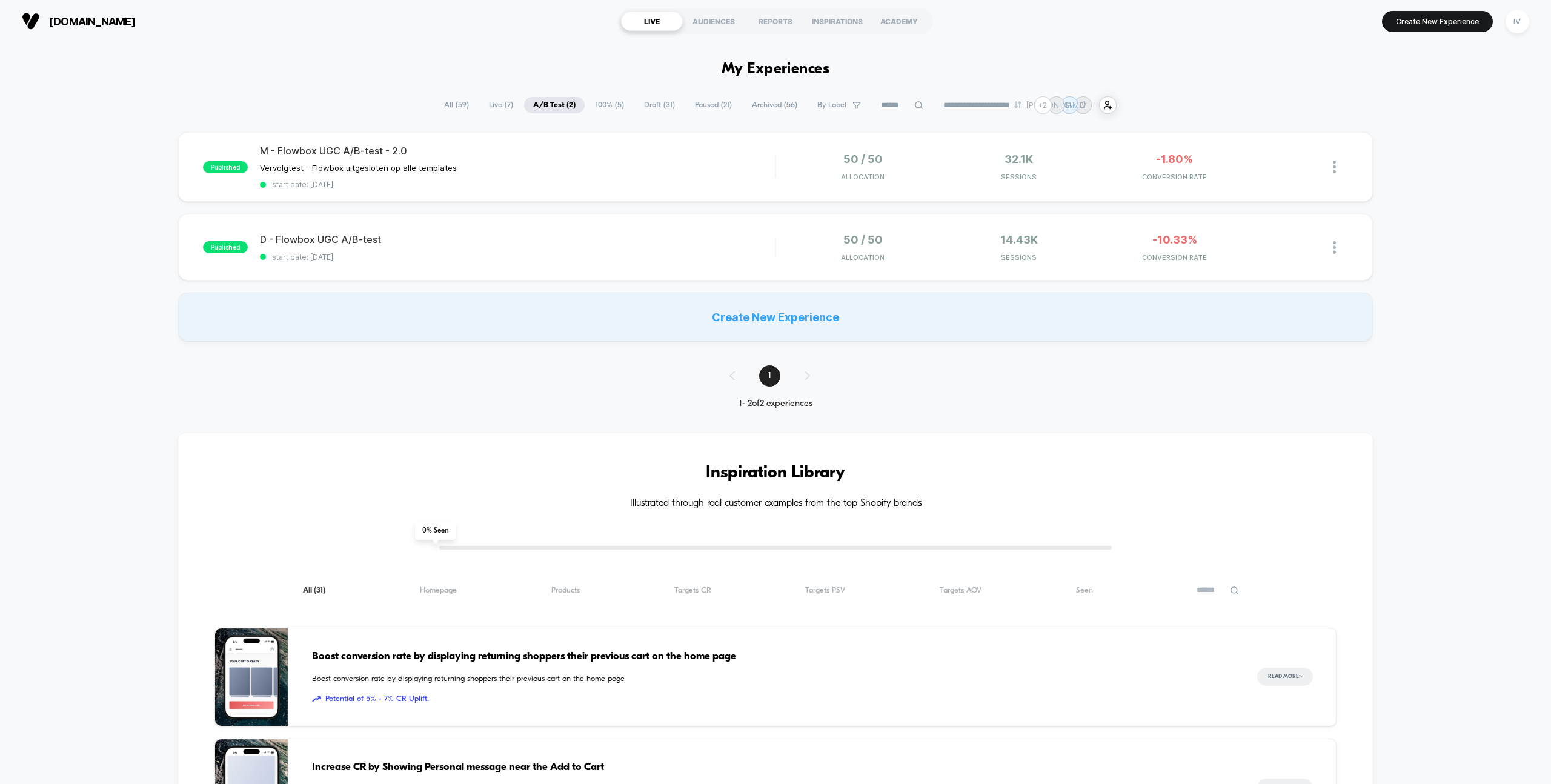
click at [600, 103] on span "100% ( 5 )" at bounding box center [610, 105] width 47 height 17
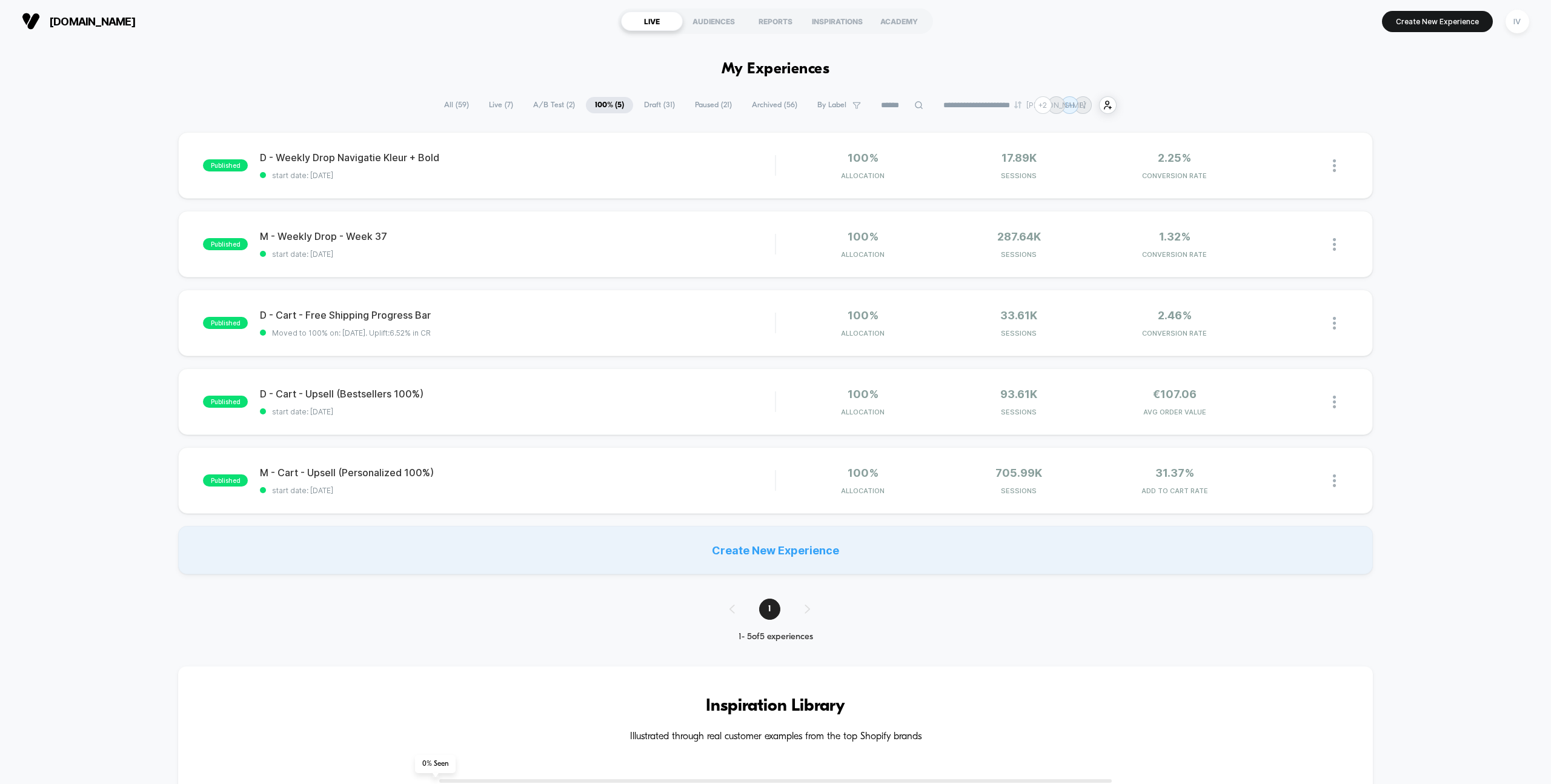
click at [524, 106] on span "A/B Test ( 2 )" at bounding box center [554, 105] width 60 height 17
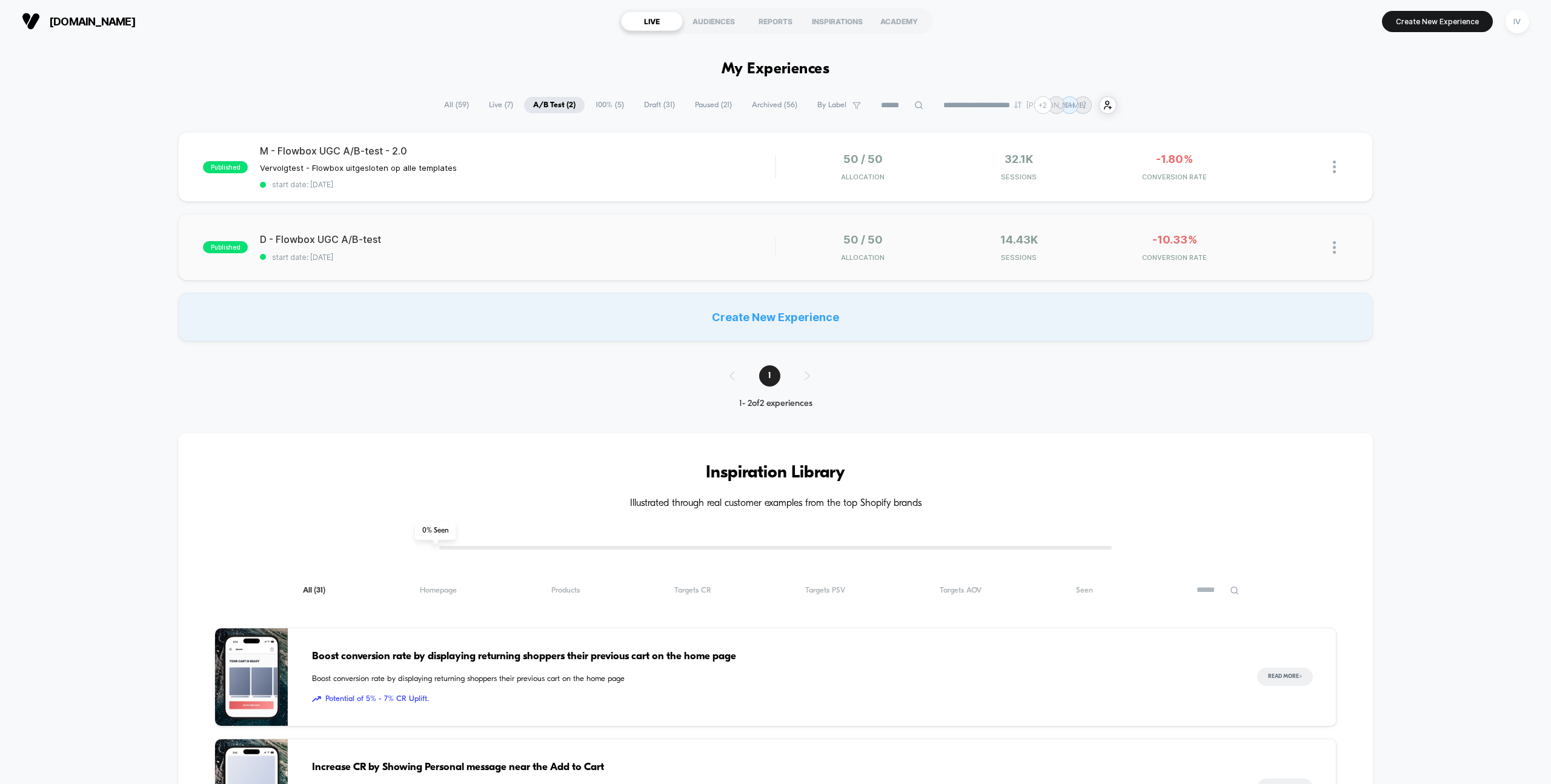
click at [1335, 246] on img at bounding box center [1334, 247] width 3 height 13
click at [1278, 231] on div "Pause" at bounding box center [1272, 232] width 109 height 27
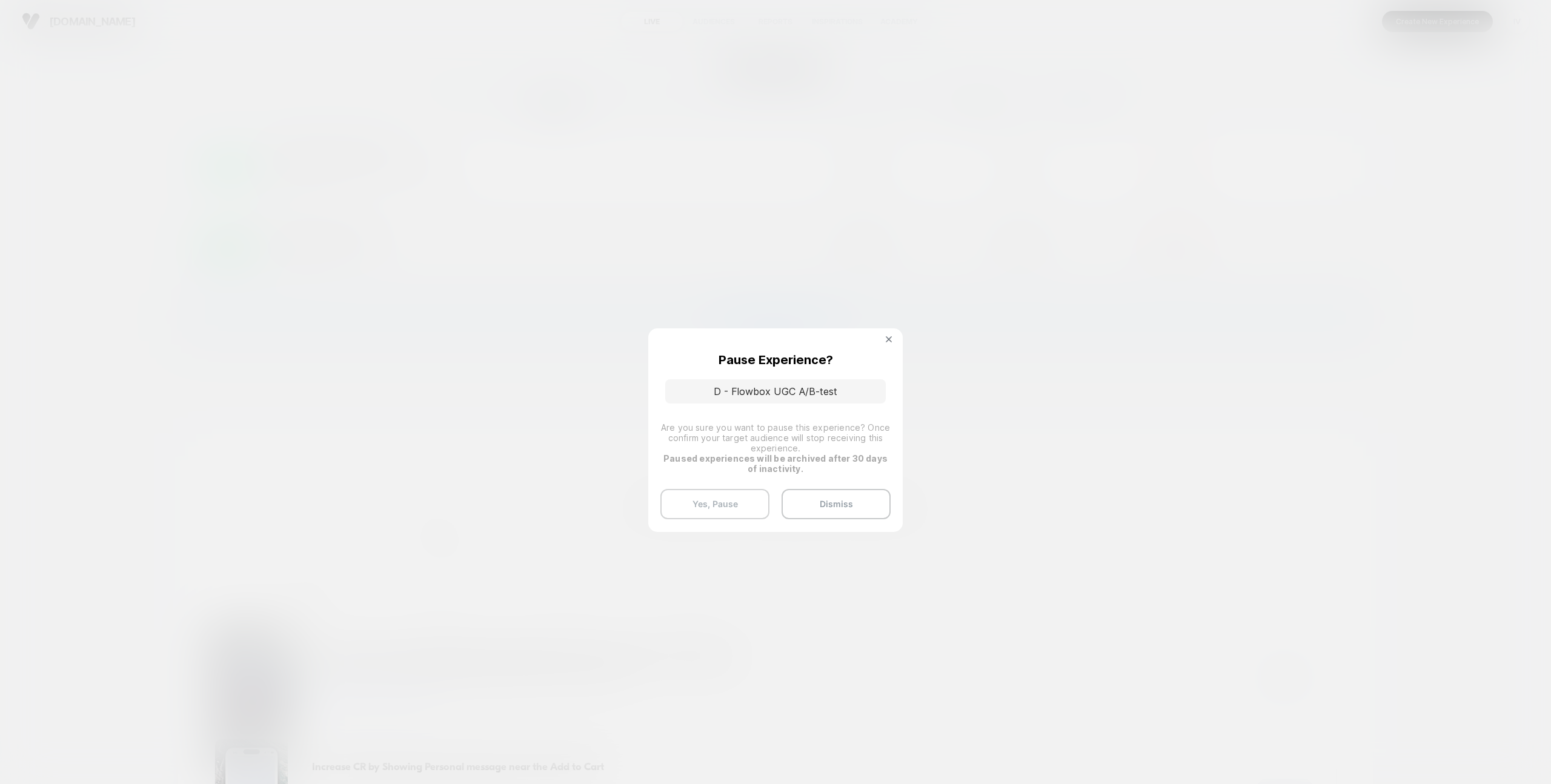
click at [737, 511] on button "Yes, Pause" at bounding box center [715, 504] width 109 height 30
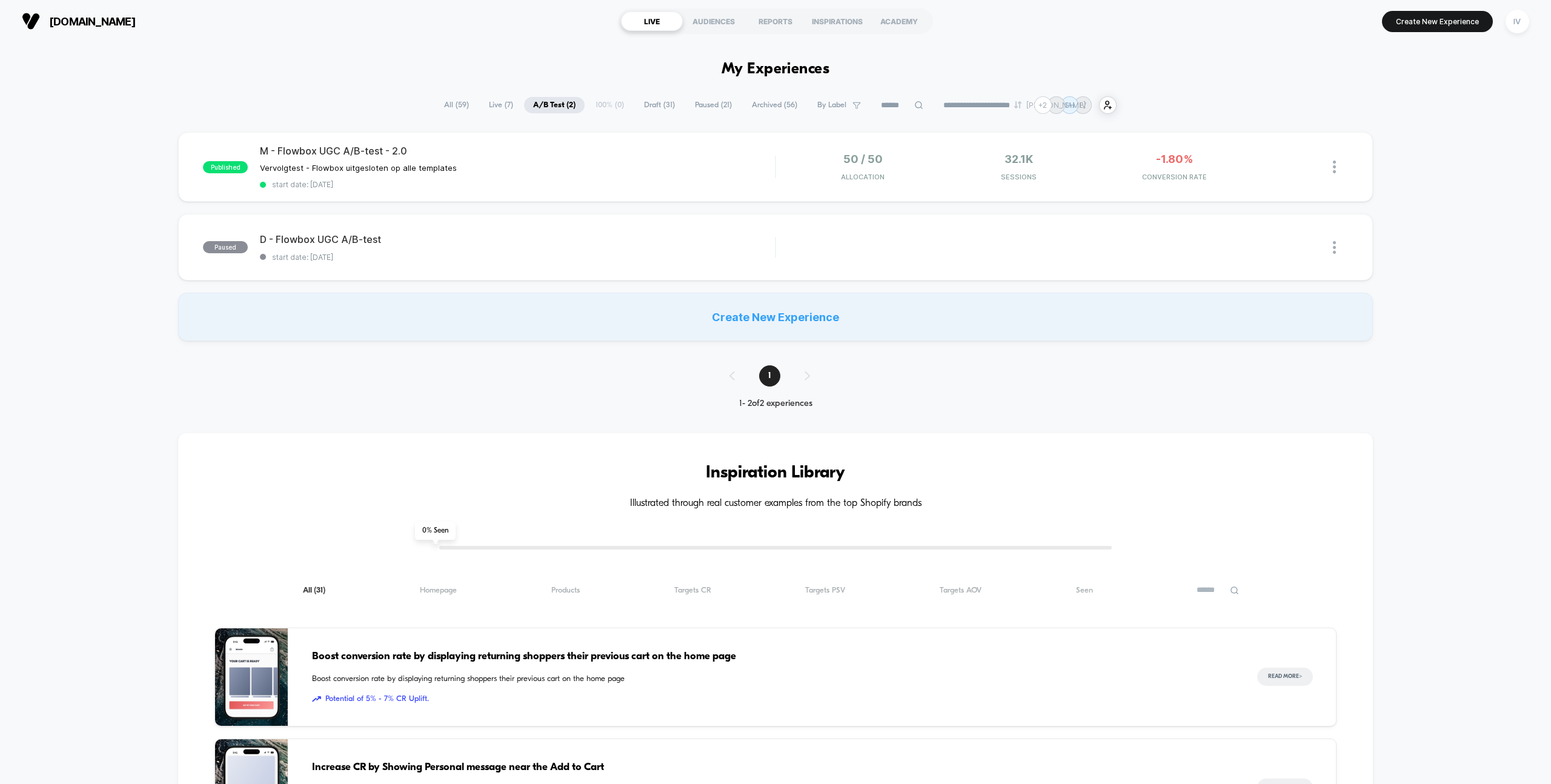
click at [656, 108] on span "Draft ( 31 )" at bounding box center [659, 105] width 49 height 17
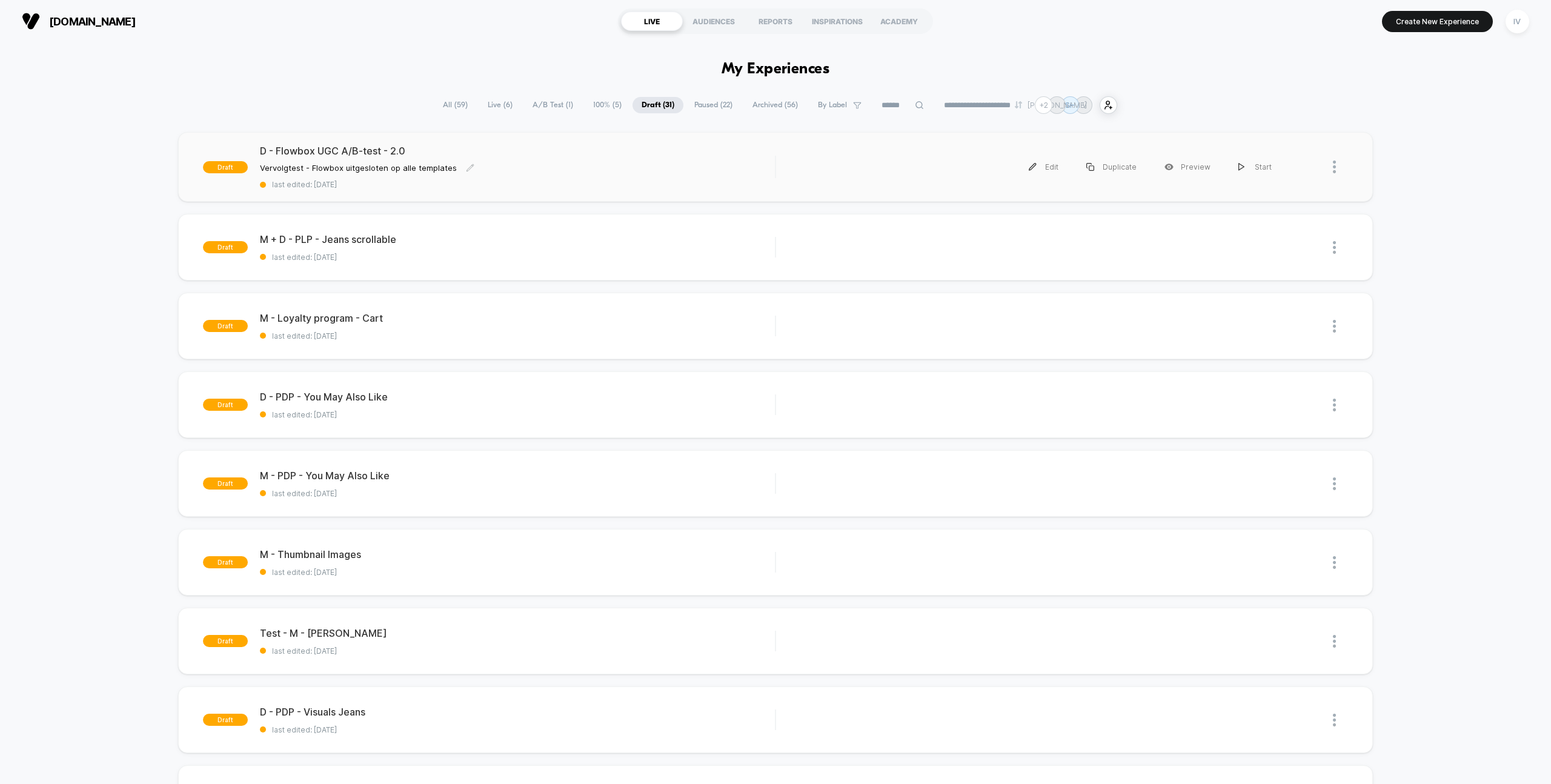
click at [526, 181] on span "last edited: [DATE]" at bounding box center [517, 184] width 515 height 9
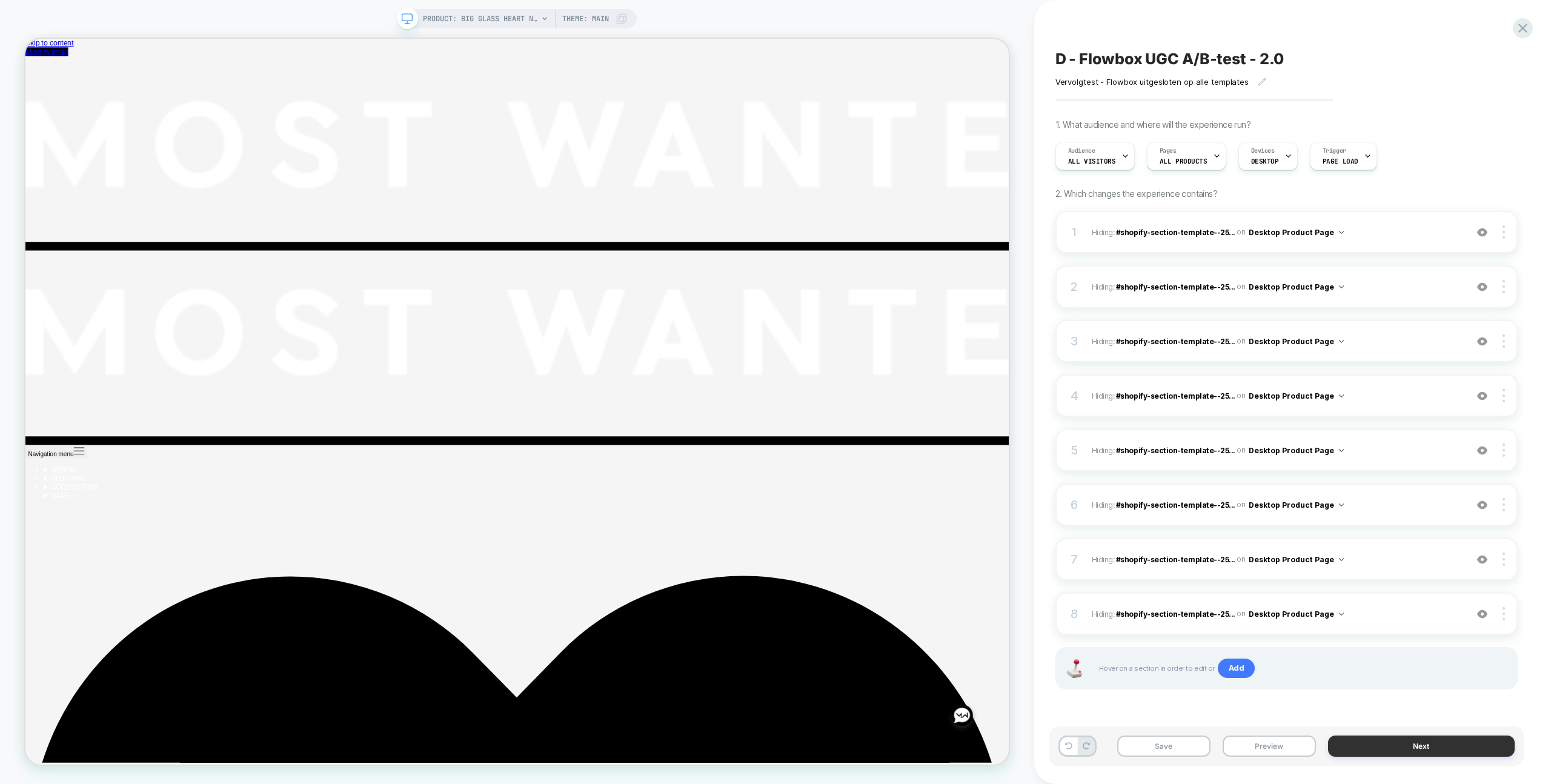
click at [1436, 749] on button "Next" at bounding box center [1422, 746] width 186 height 21
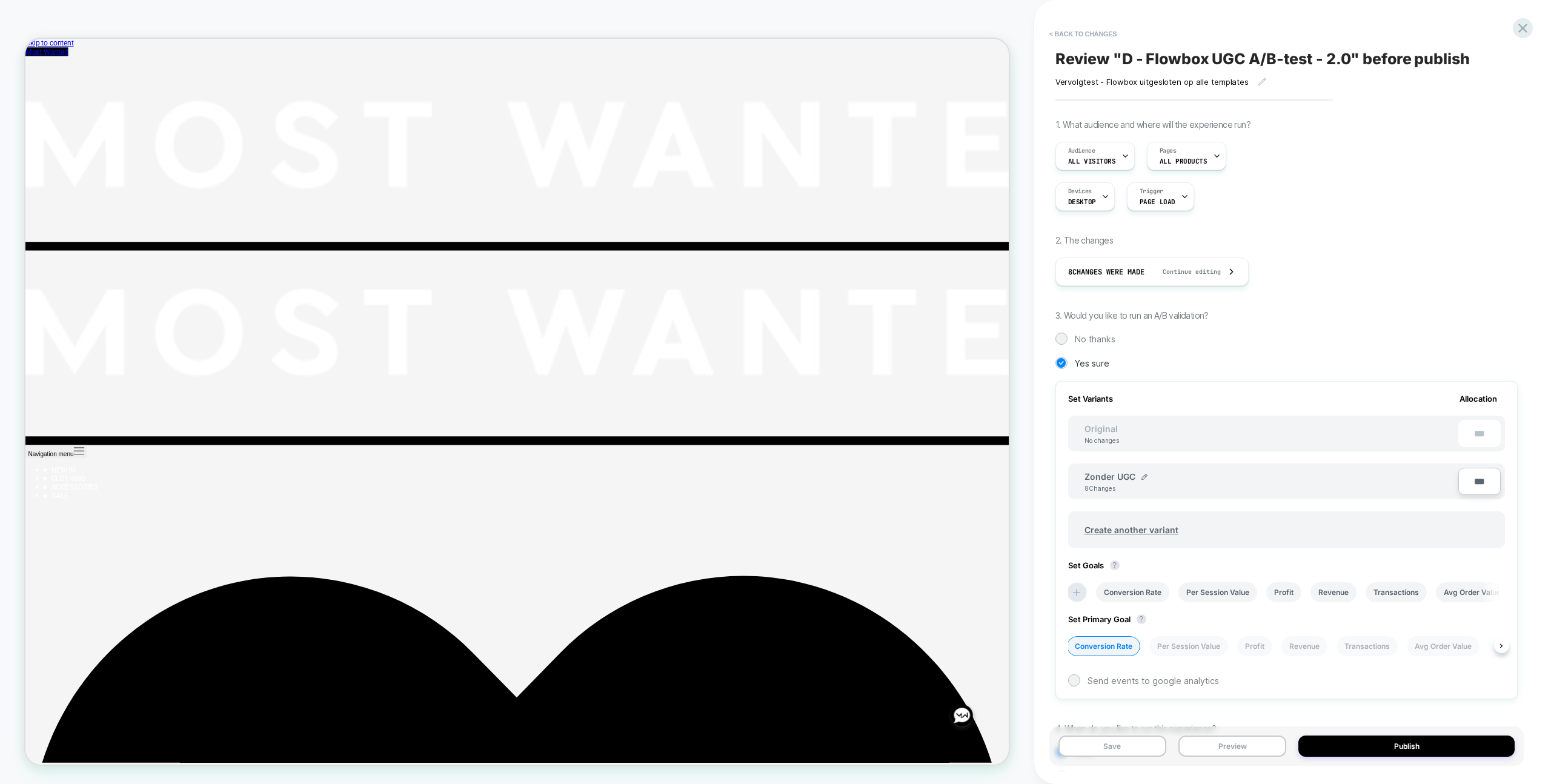
scroll to position [77, 0]
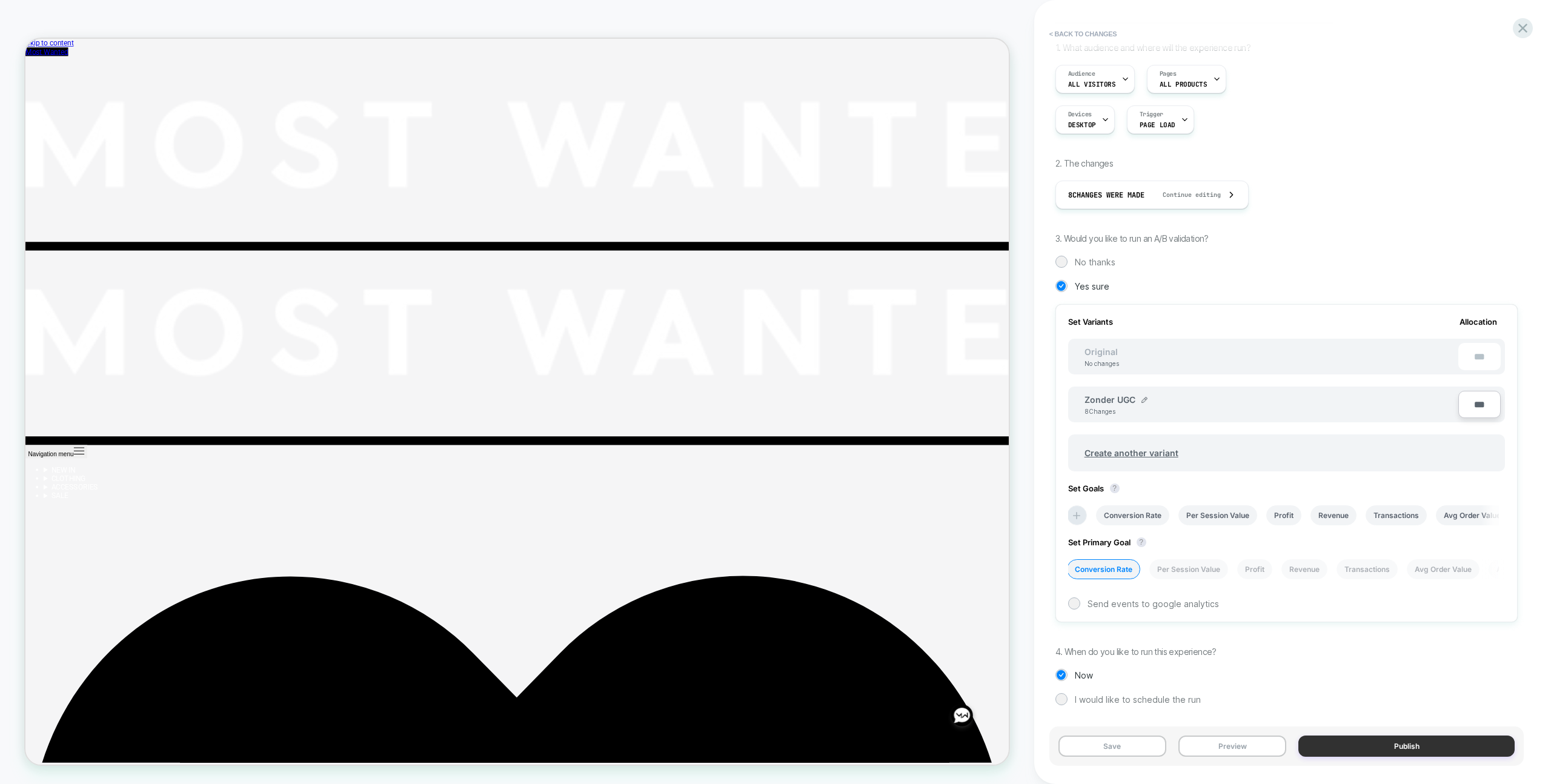
click at [1384, 749] on button "Publish" at bounding box center [1406, 746] width 216 height 21
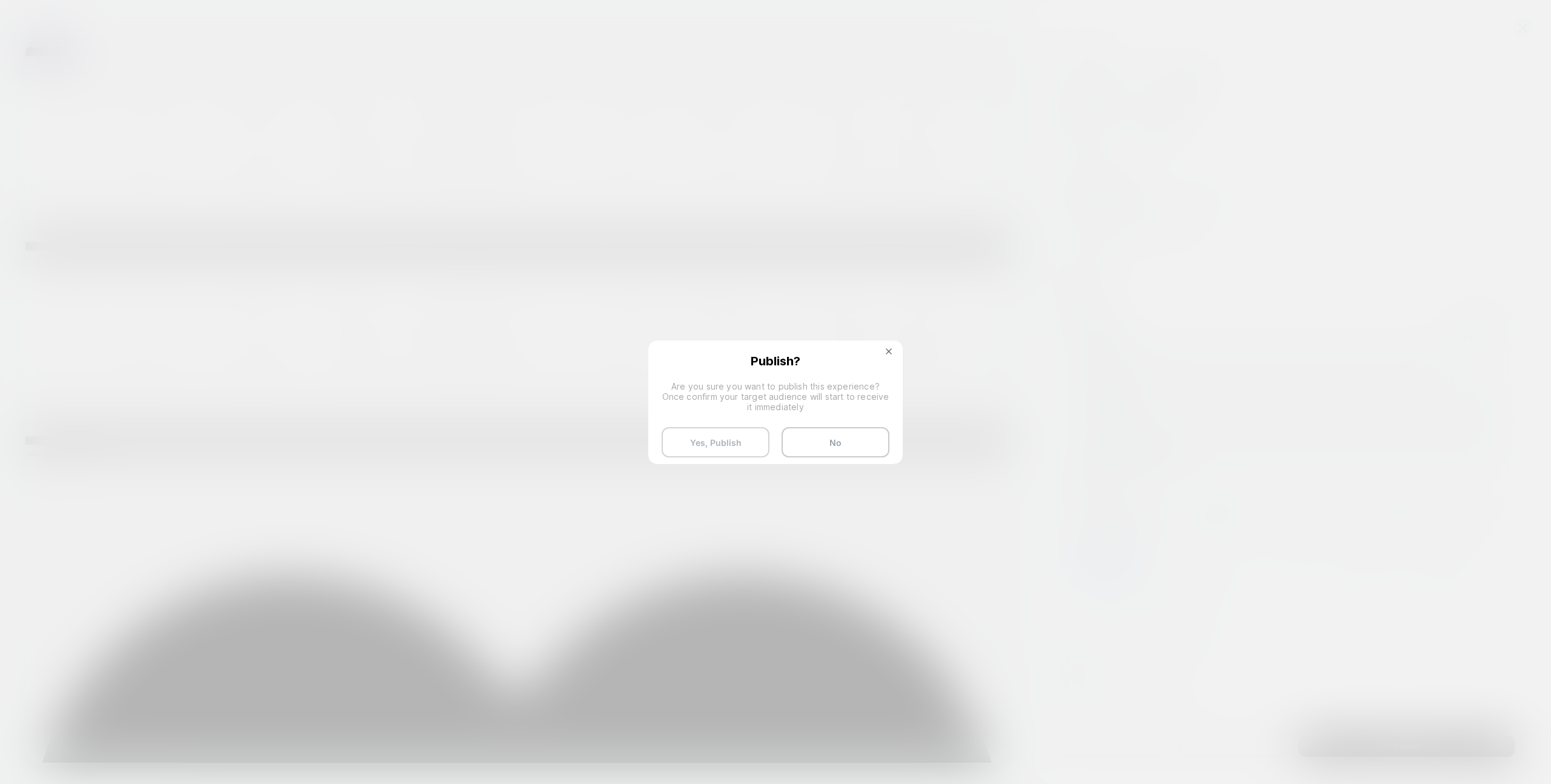
click at [731, 436] on button "Yes, Publish" at bounding box center [715, 443] width 108 height 30
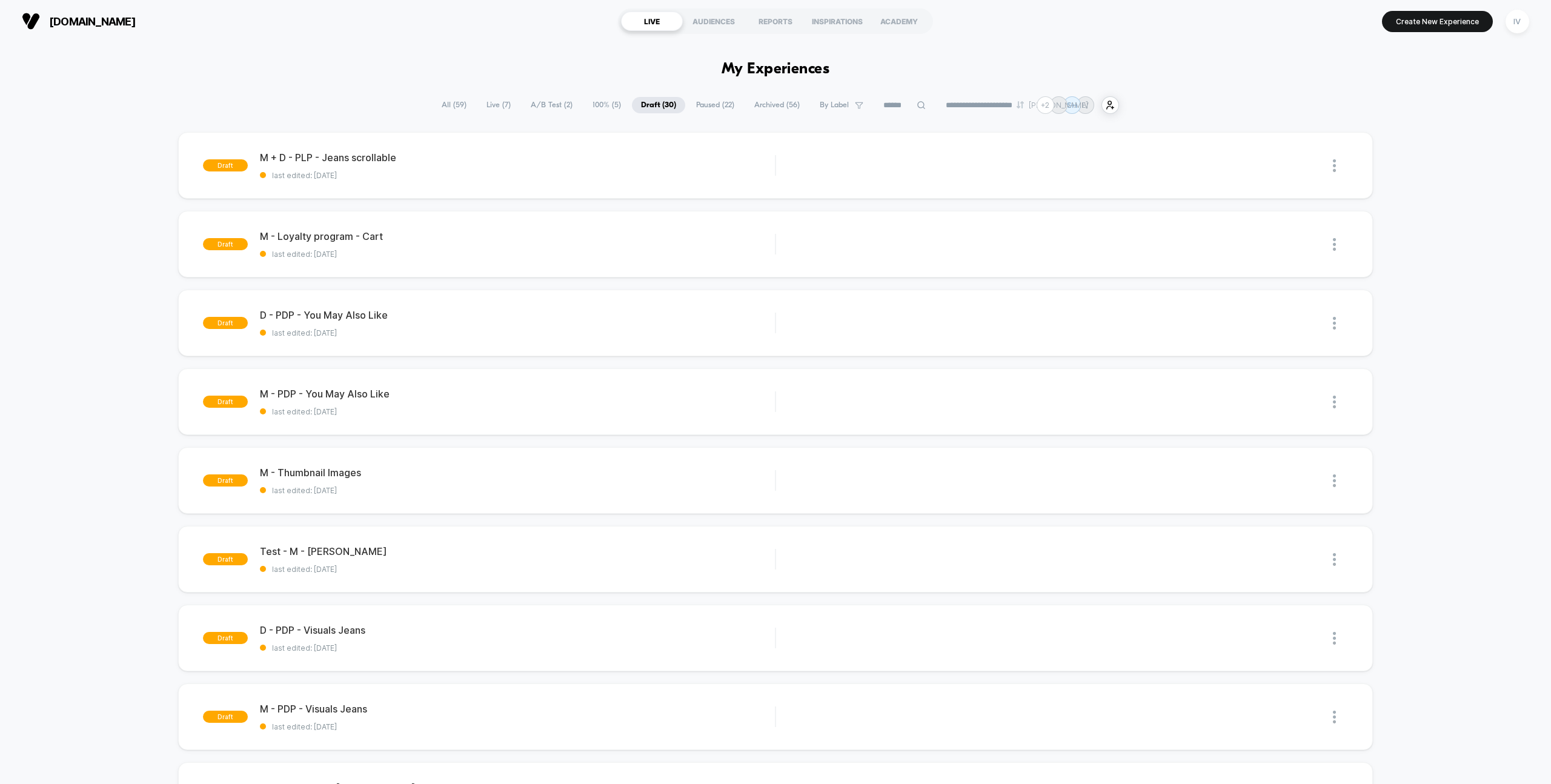
click at [556, 99] on span "A/B Test ( 2 )" at bounding box center [552, 105] width 60 height 17
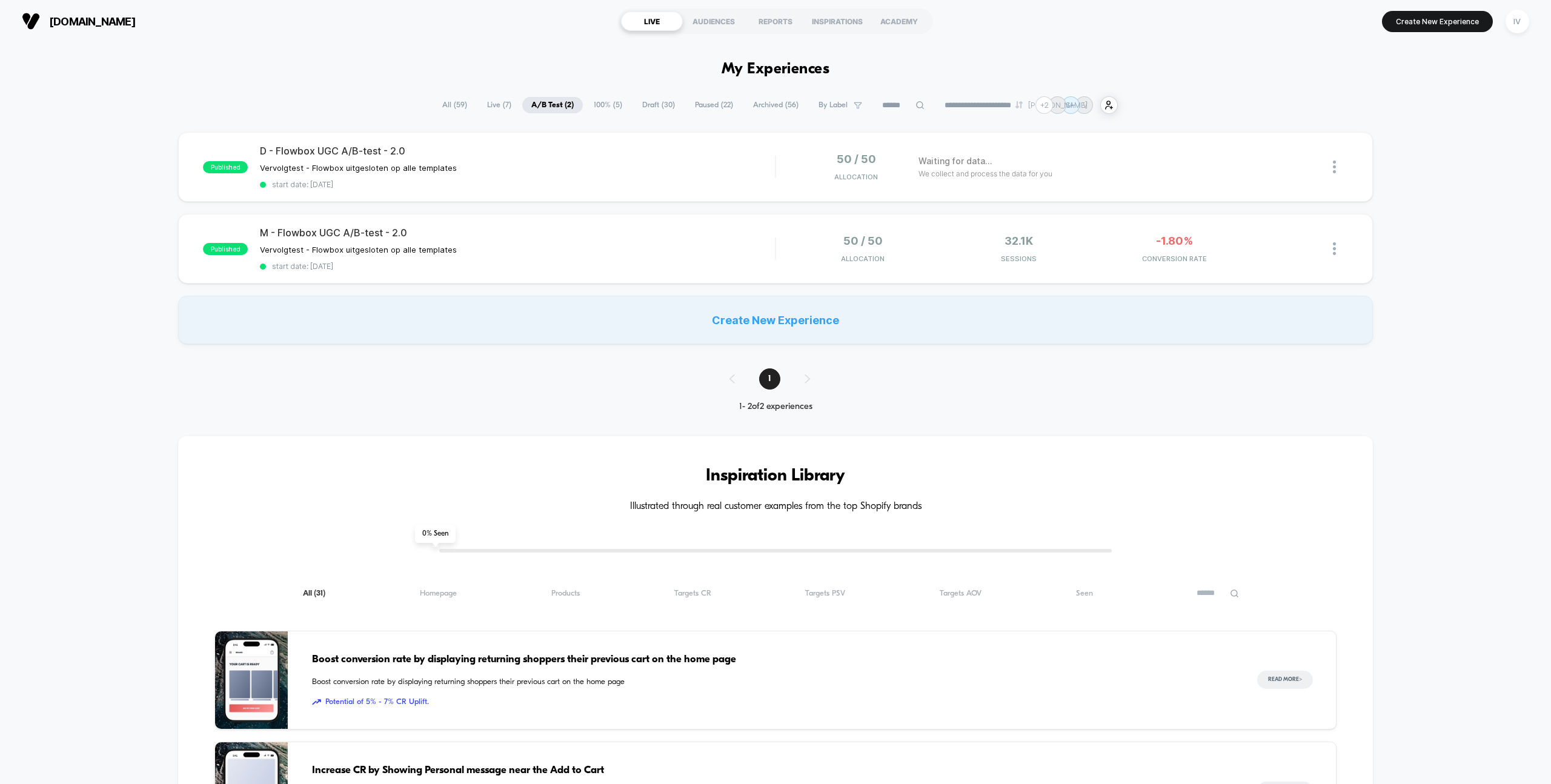
click at [600, 102] on span "100% ( 5 )" at bounding box center [608, 105] width 47 height 17
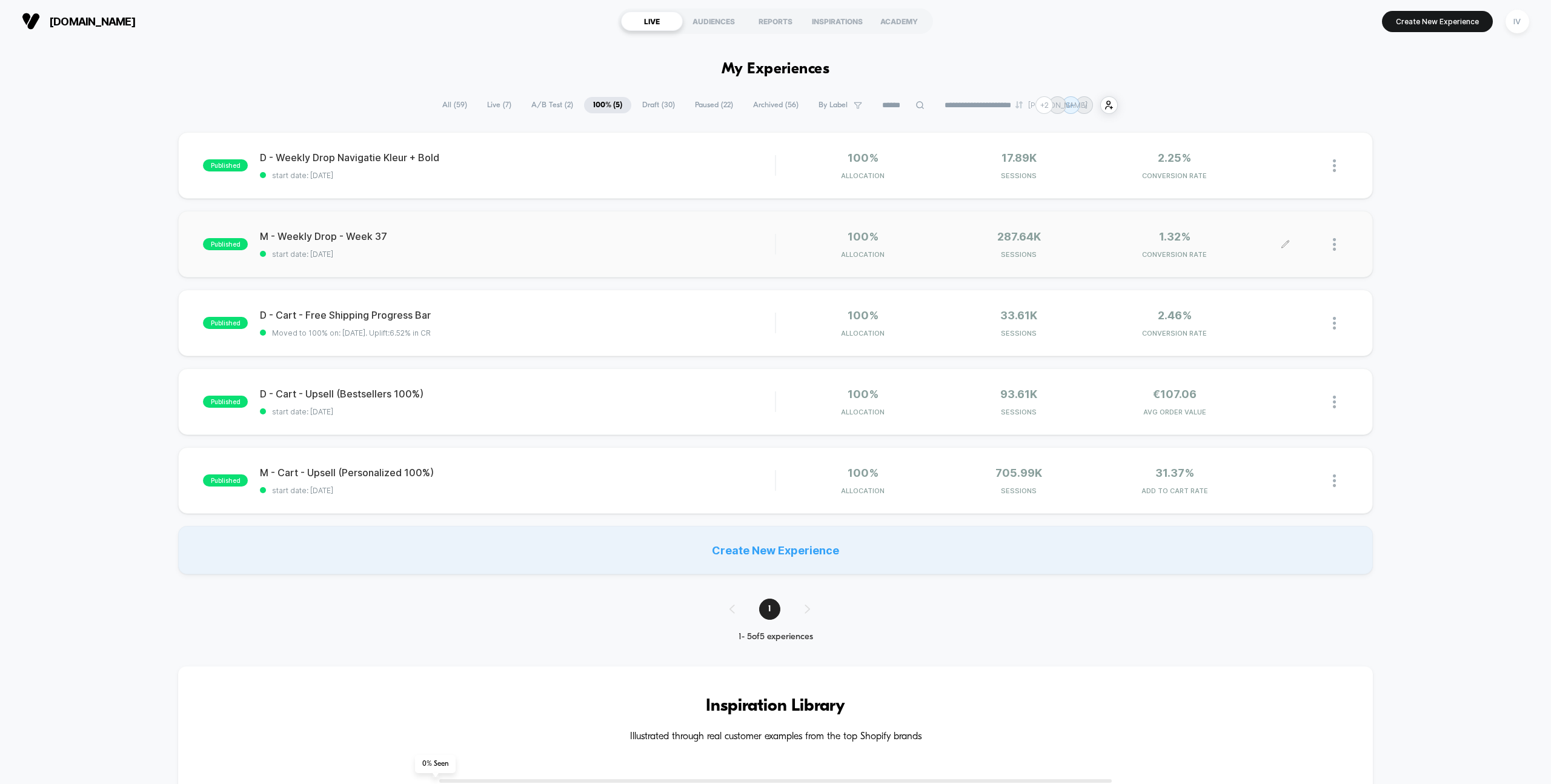
click at [1330, 242] on div at bounding box center [1317, 244] width 62 height 28
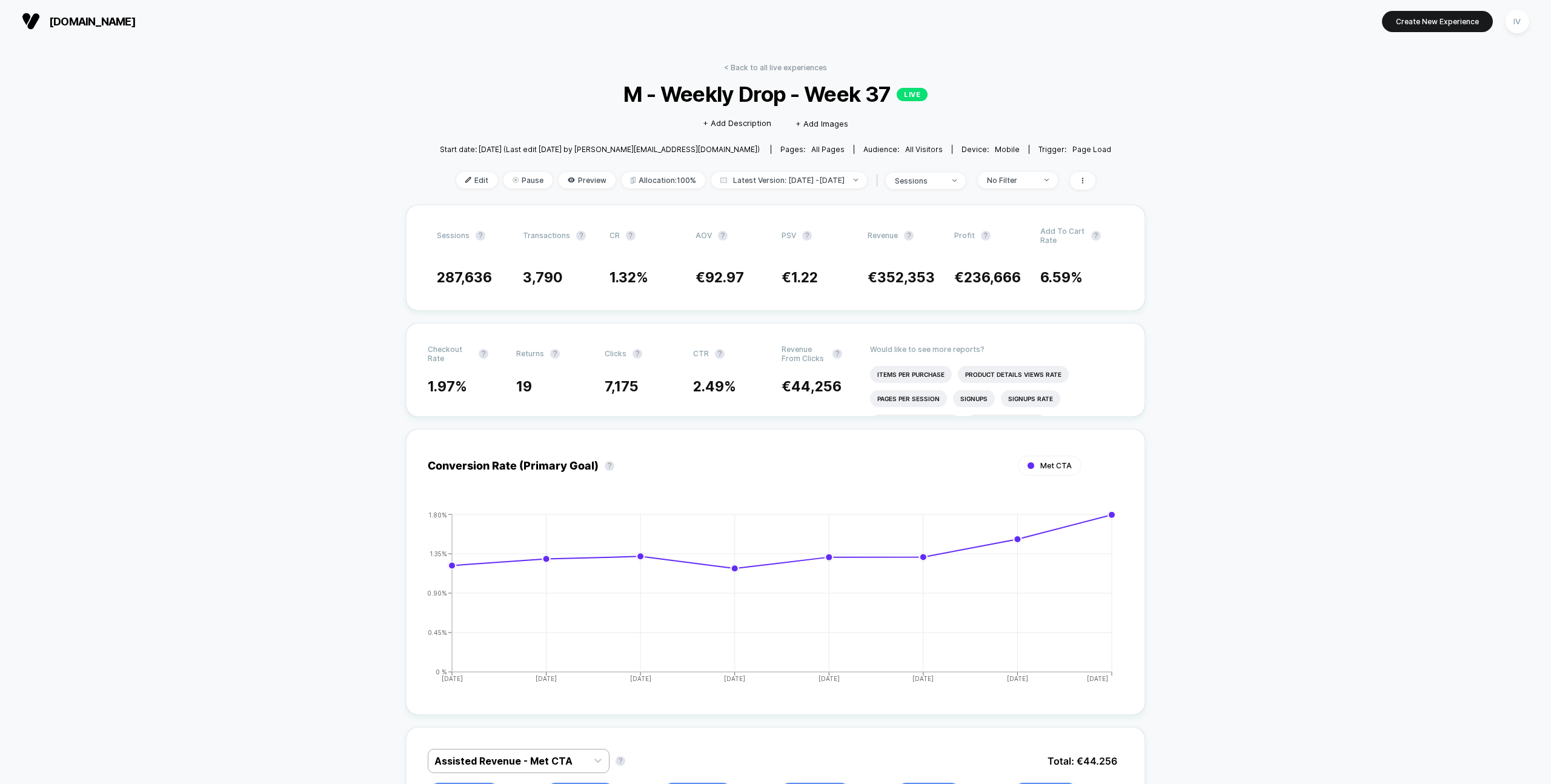
click at [739, 71] on div "< Back to all live experiences M - Weekly Drop - Week 37 LIVE Click to edit exp…" at bounding box center [776, 133] width 671 height 142
click at [741, 67] on link "< Back to all live experiences" at bounding box center [776, 67] width 103 height 9
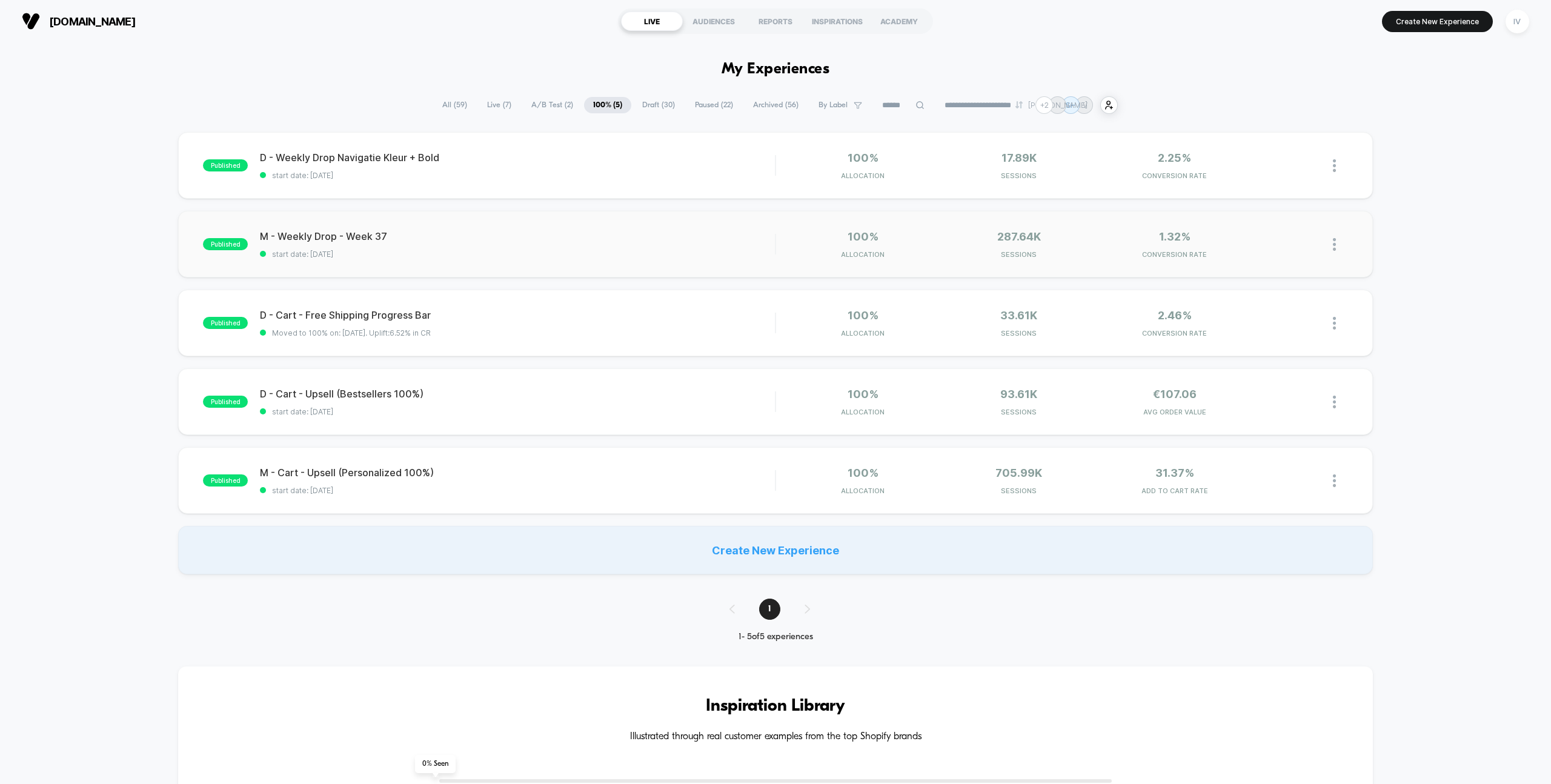
click at [1334, 240] on img at bounding box center [1334, 244] width 3 height 13
click at [1266, 212] on div "Duplicate" at bounding box center [1272, 203] width 109 height 27
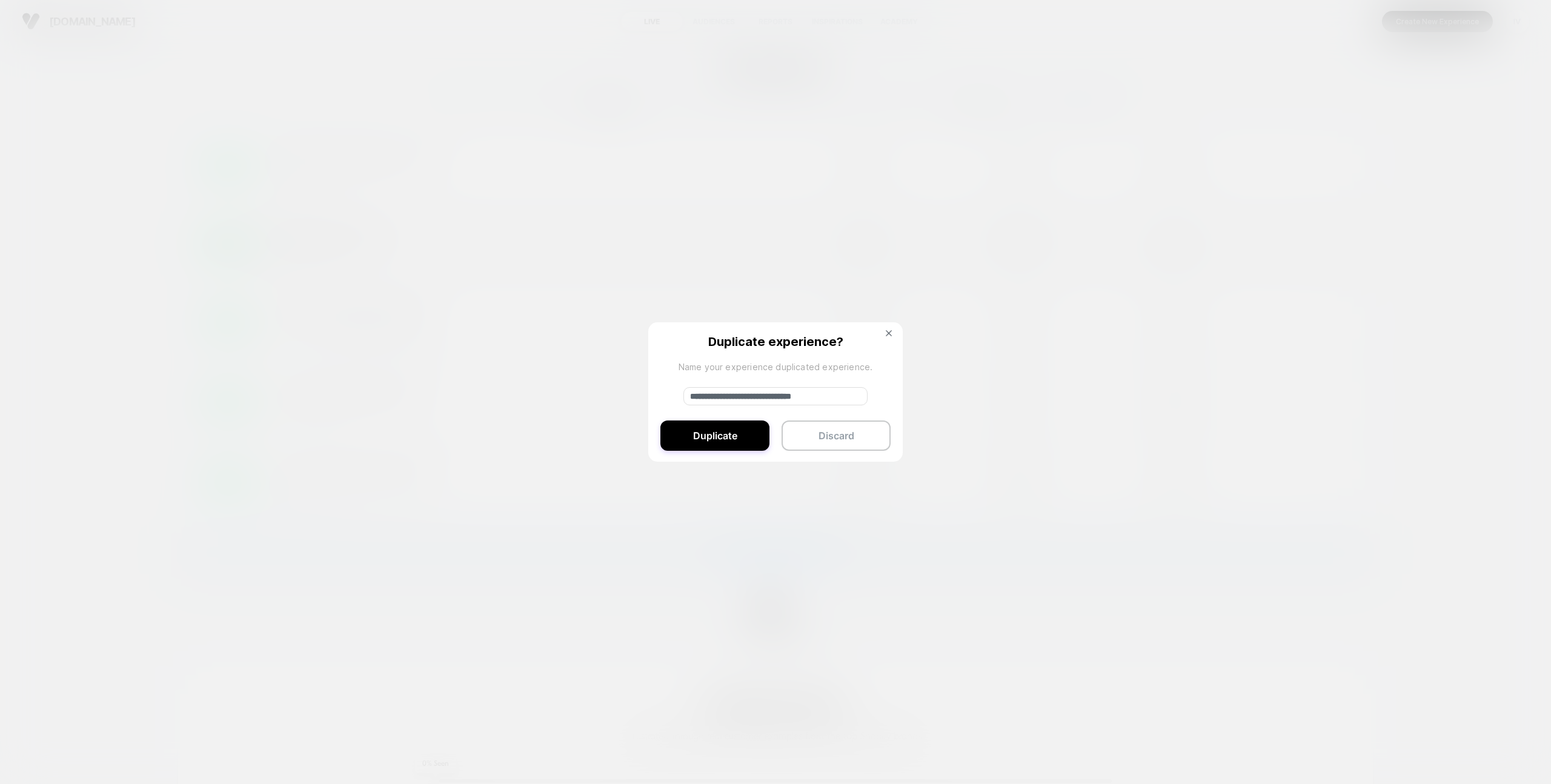
drag, startPoint x: 731, startPoint y: 396, endPoint x: 635, endPoint y: 396, distance: 96.0
click at [1333, 259] on div "**********" at bounding box center [1340, 244] width 15 height 28
click at [817, 401] on input "**********" at bounding box center [776, 396] width 184 height 18
type input "**********"
click at [743, 438] on button "Duplicate" at bounding box center [715, 436] width 109 height 30
